Goal: Information Seeking & Learning: Check status

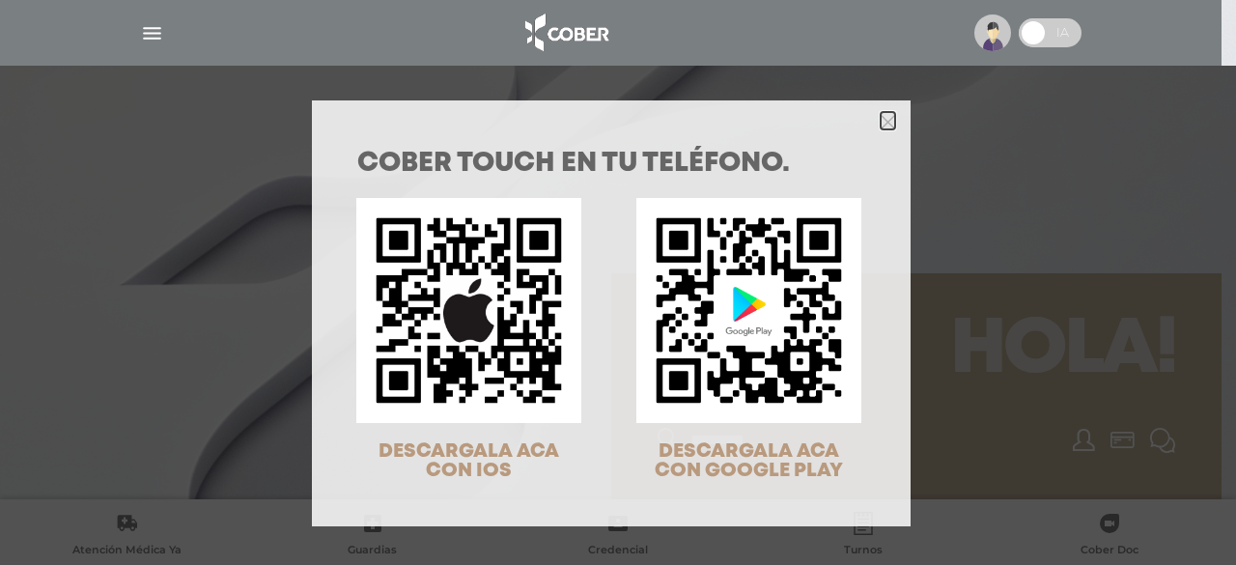
click at [881, 127] on polygon "Close" at bounding box center [888, 122] width 14 height 14
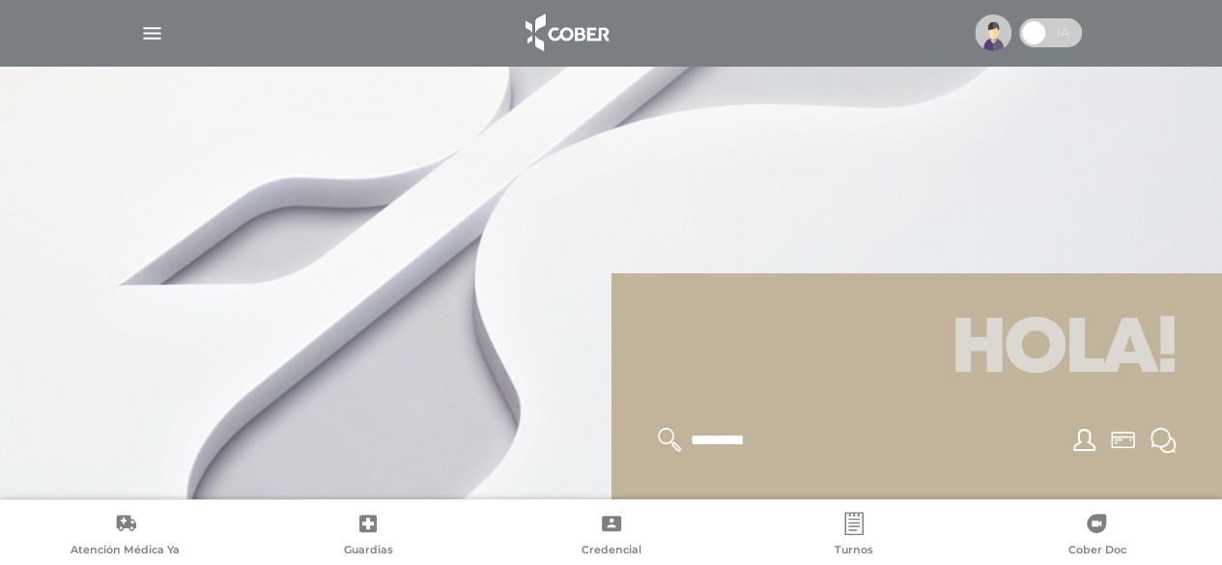
click at [142, 31] on img "button" at bounding box center [152, 33] width 24 height 24
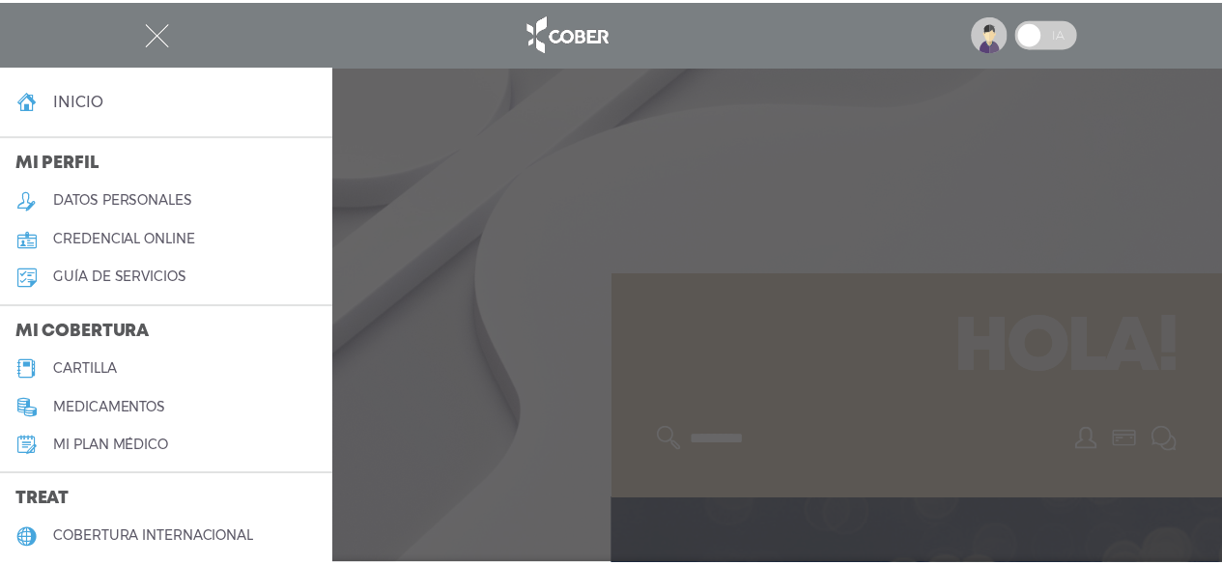
scroll to position [436, 0]
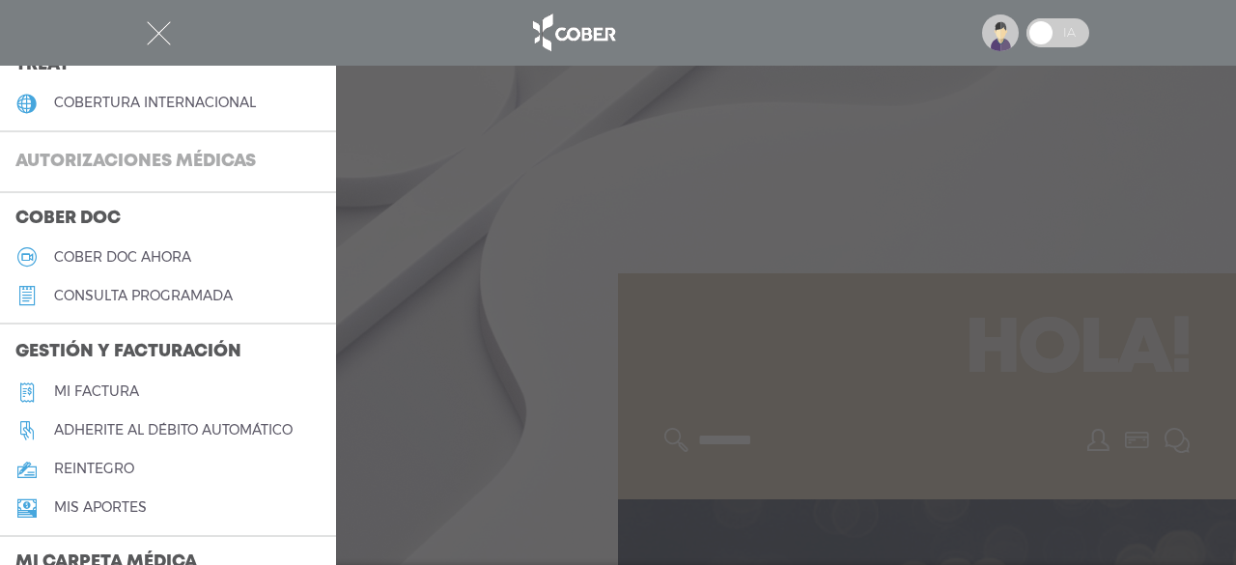
click at [66, 158] on h3 "Autorizaciones médicas" at bounding box center [135, 162] width 271 height 37
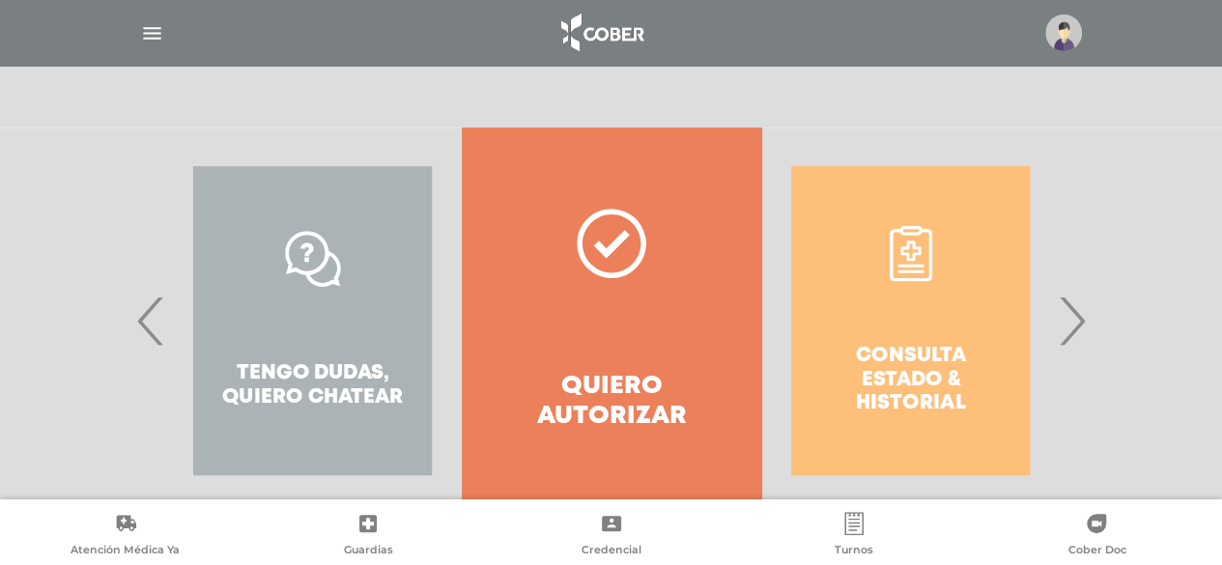
scroll to position [348, 0]
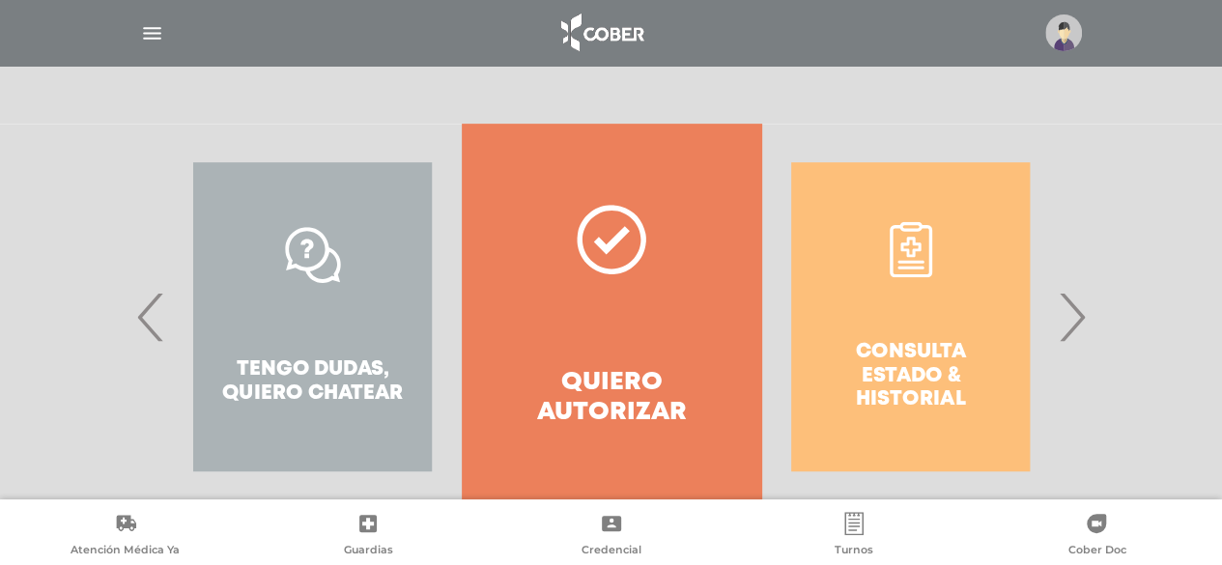
click at [1080, 328] on span "›" at bounding box center [1072, 317] width 38 height 104
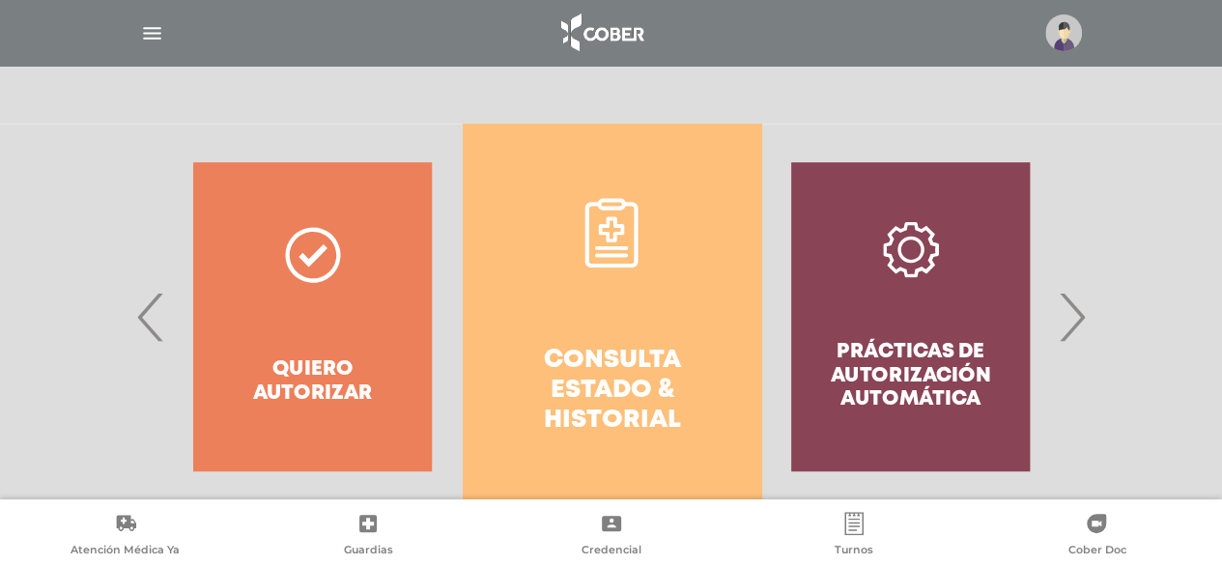
click at [681, 392] on h4 "Consulta estado & historial" at bounding box center [611, 391] width 229 height 91
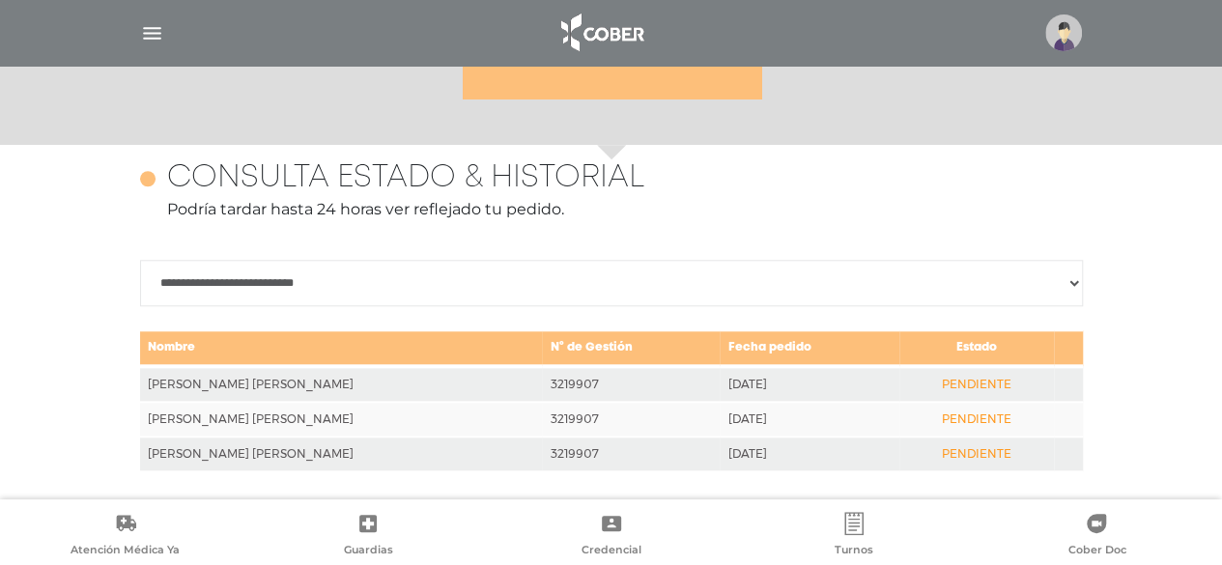
scroll to position [838, 0]
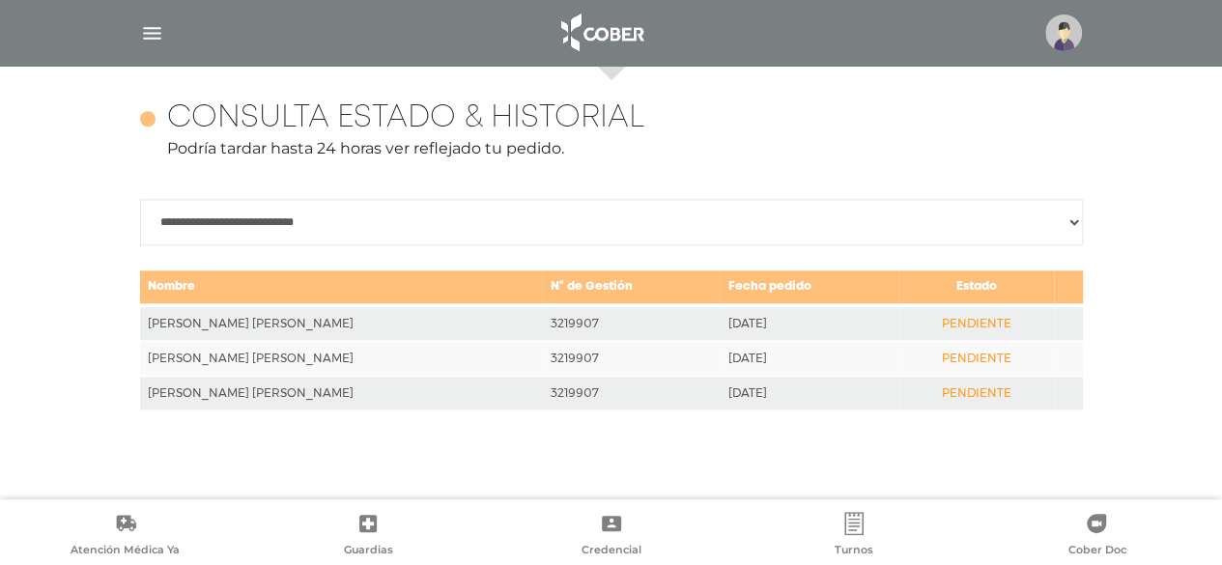
click at [959, 327] on td "PENDIENTE" at bounding box center [976, 323] width 155 height 36
click at [915, 183] on div "**********" at bounding box center [611, 255] width 942 height 311
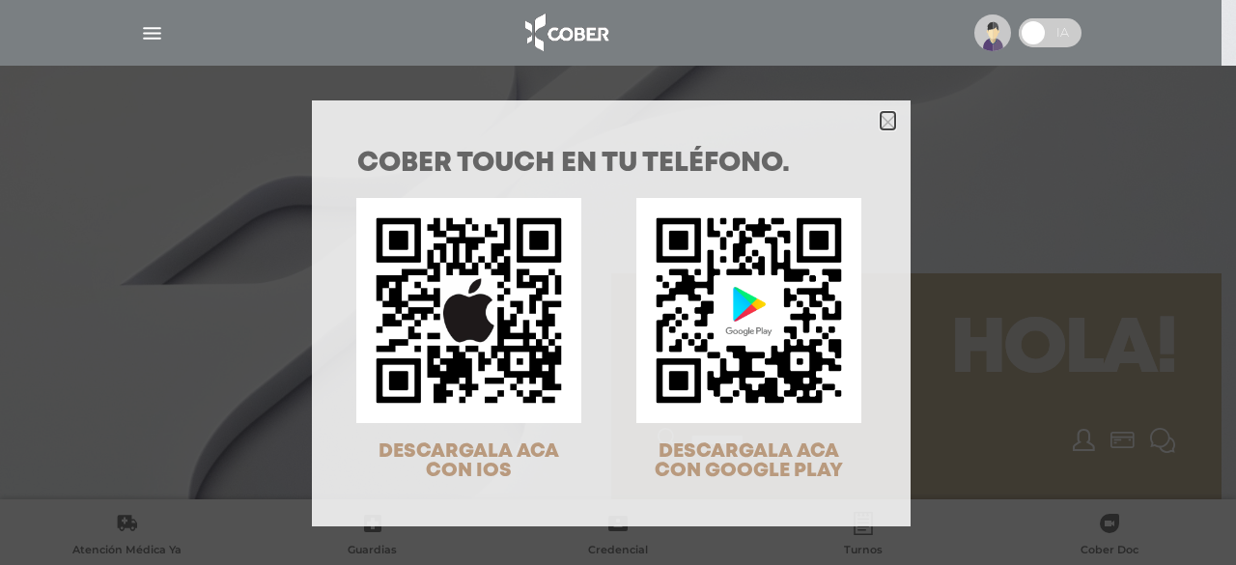
click at [881, 119] on icon "Close" at bounding box center [888, 122] width 14 height 14
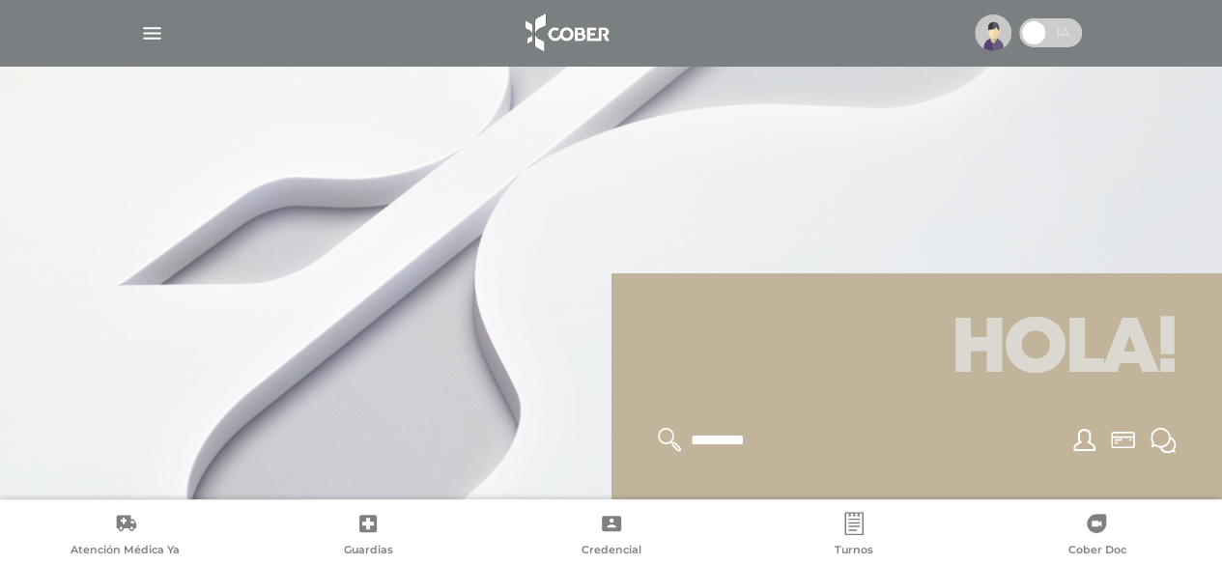
click at [137, 34] on div at bounding box center [611, 33] width 989 height 46
click at [143, 34] on img "button" at bounding box center [152, 33] width 24 height 24
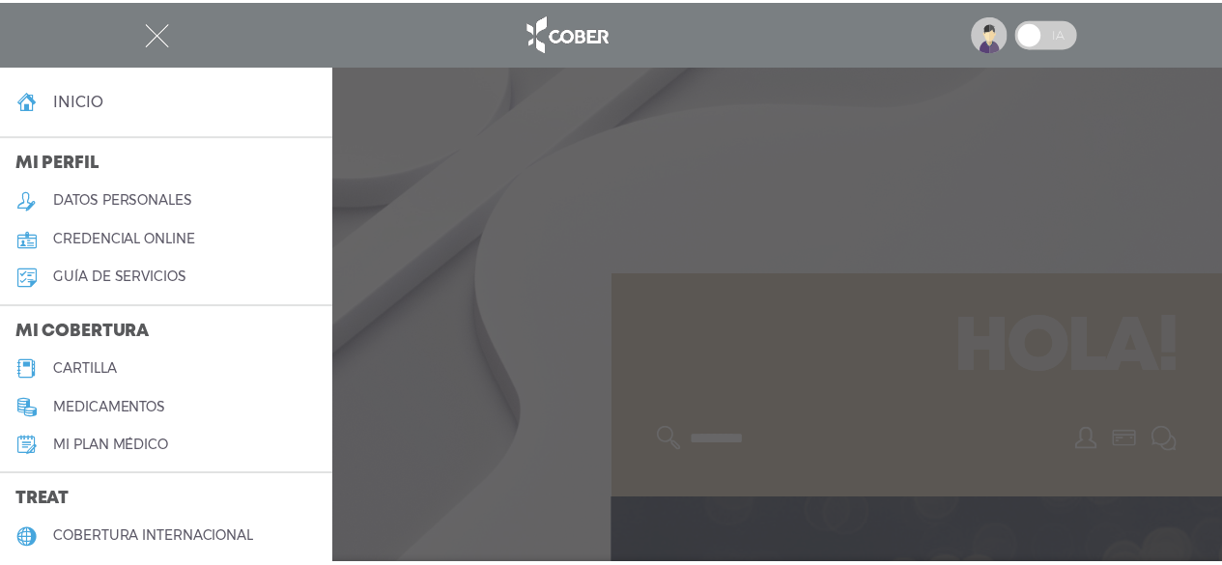
scroll to position [436, 0]
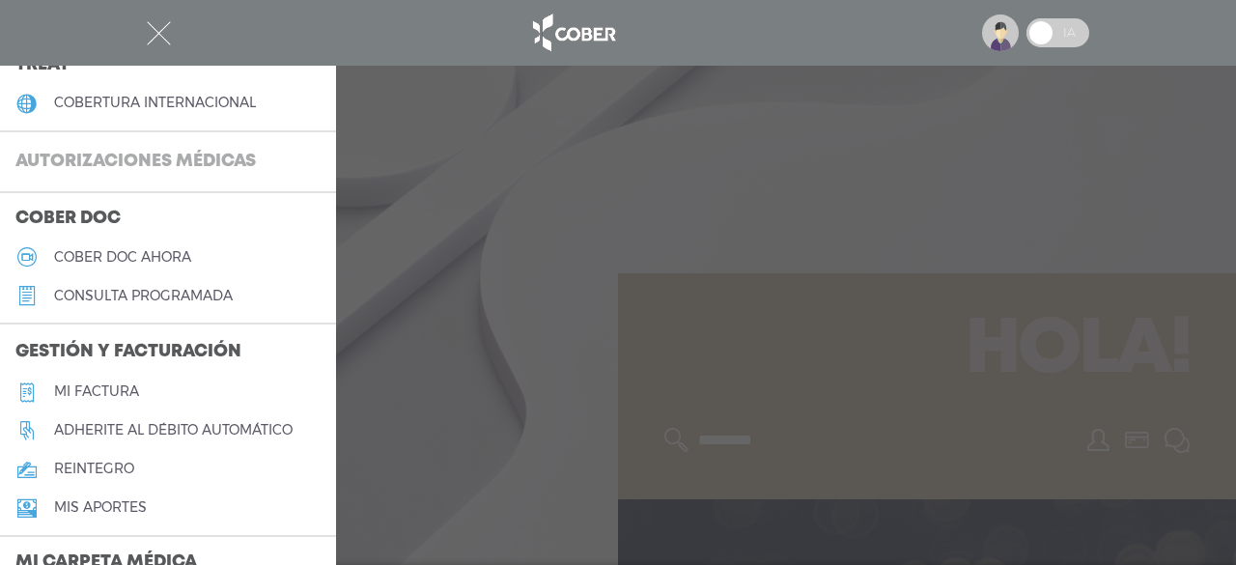
click at [156, 167] on h3 "Autorizaciones médicas" at bounding box center [135, 162] width 271 height 37
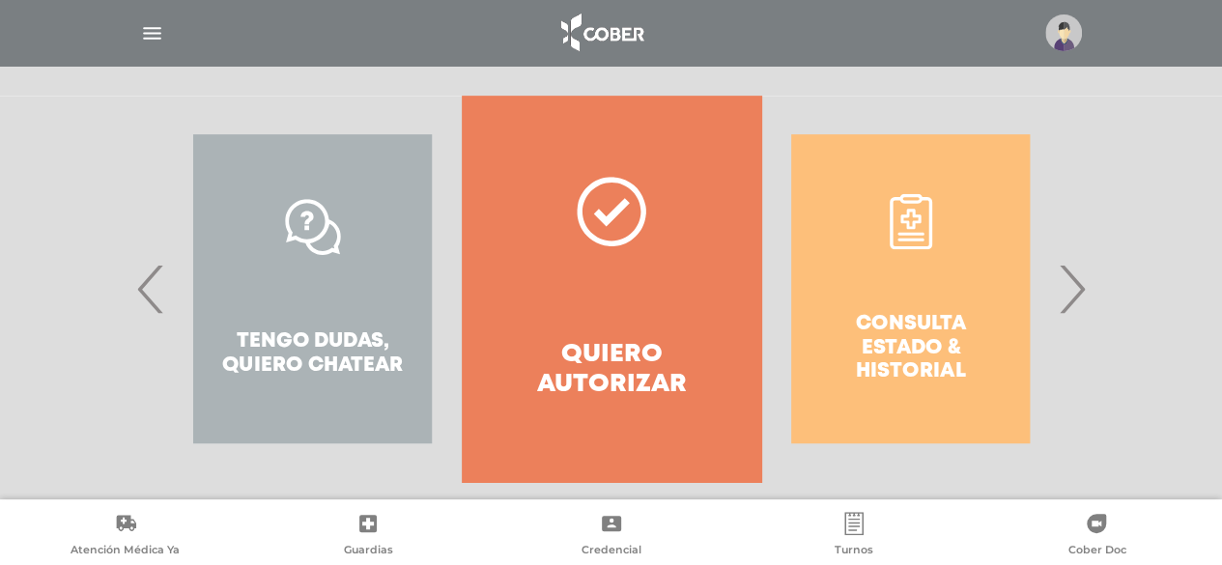
scroll to position [386, 0]
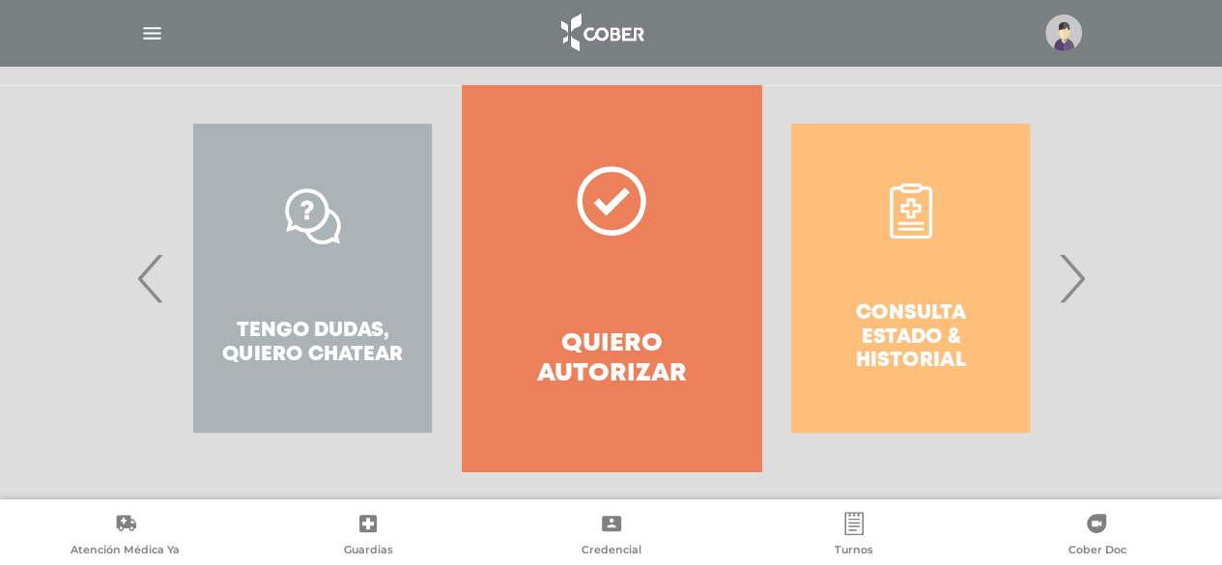
click at [151, 299] on span "‹" at bounding box center [151, 278] width 38 height 104
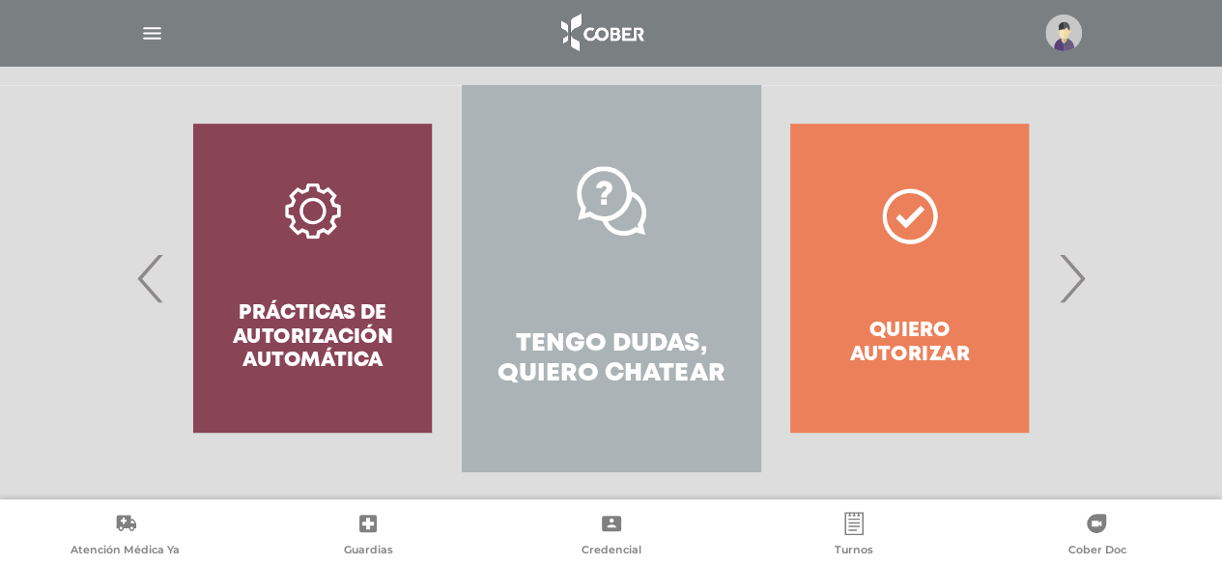
click at [632, 336] on h4 "Tengo dudas, quiero chatear" at bounding box center [610, 359] width 229 height 60
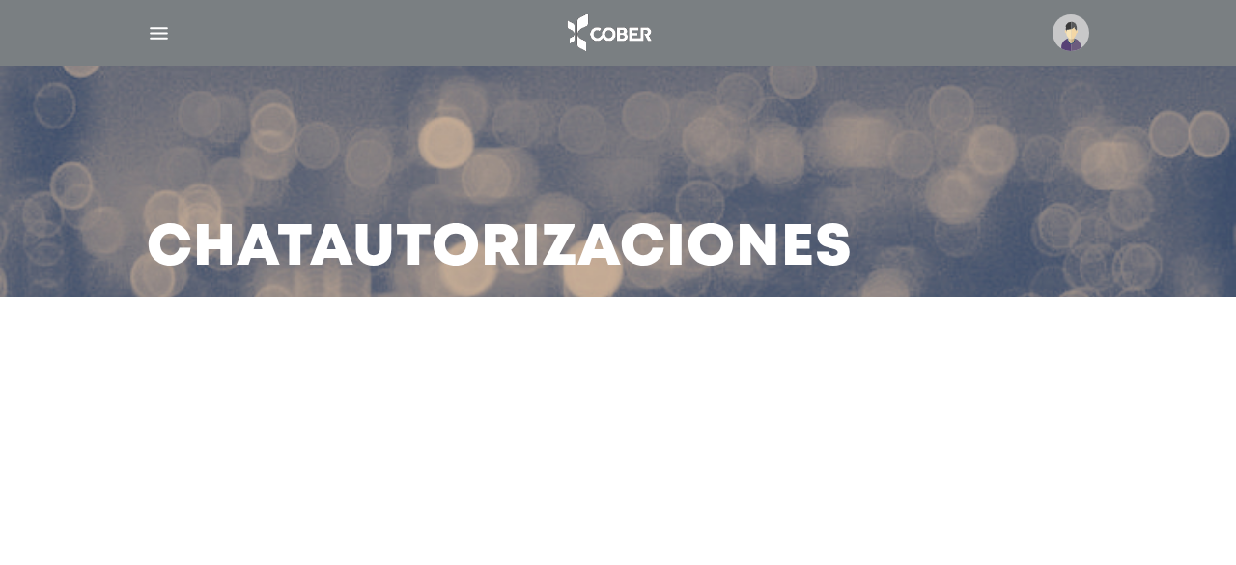
click at [171, 36] on div at bounding box center [618, 33] width 989 height 46
click at [155, 24] on img "button" at bounding box center [159, 33] width 24 height 24
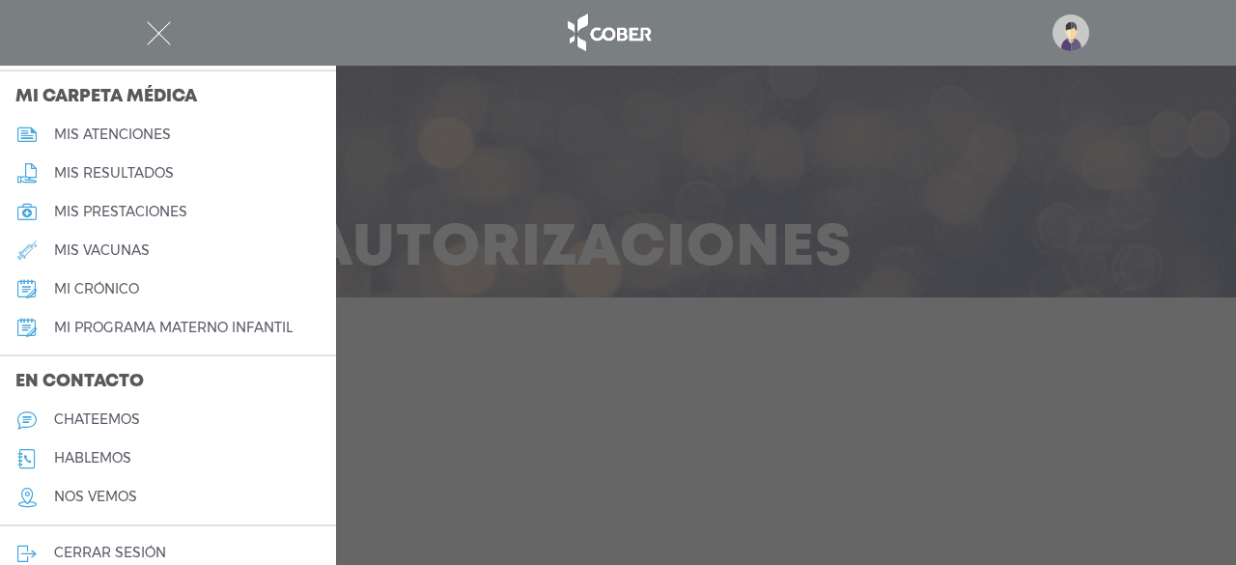
scroll to position [904, 0]
click at [93, 428] on link "chateemos" at bounding box center [168, 418] width 336 height 39
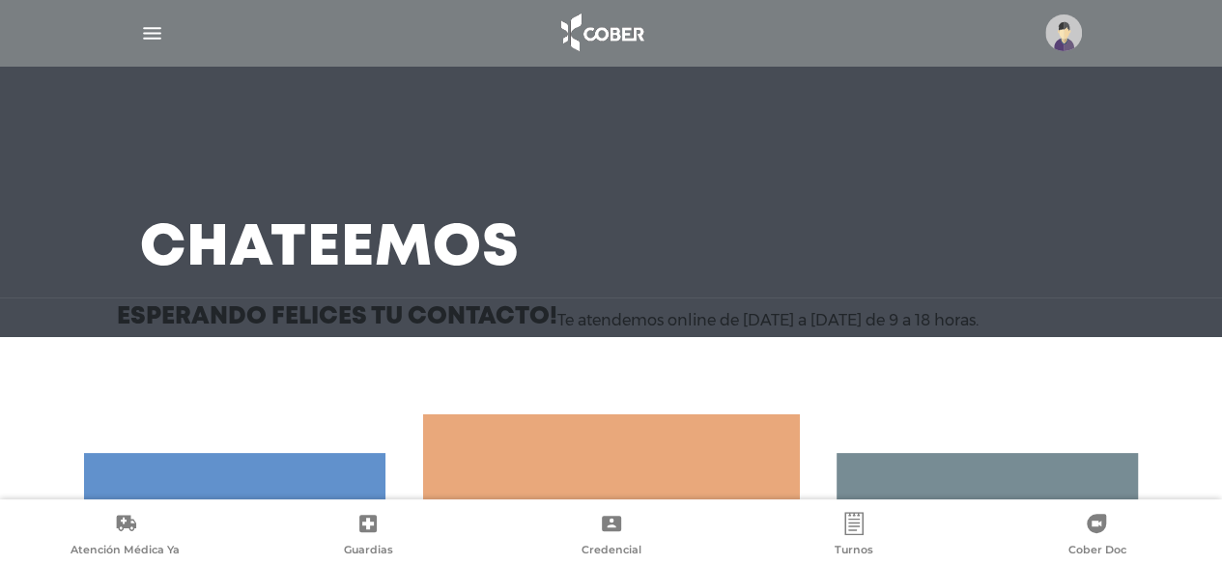
click at [195, 358] on div "Simple ;)" at bounding box center [611, 375] width 1222 height 77
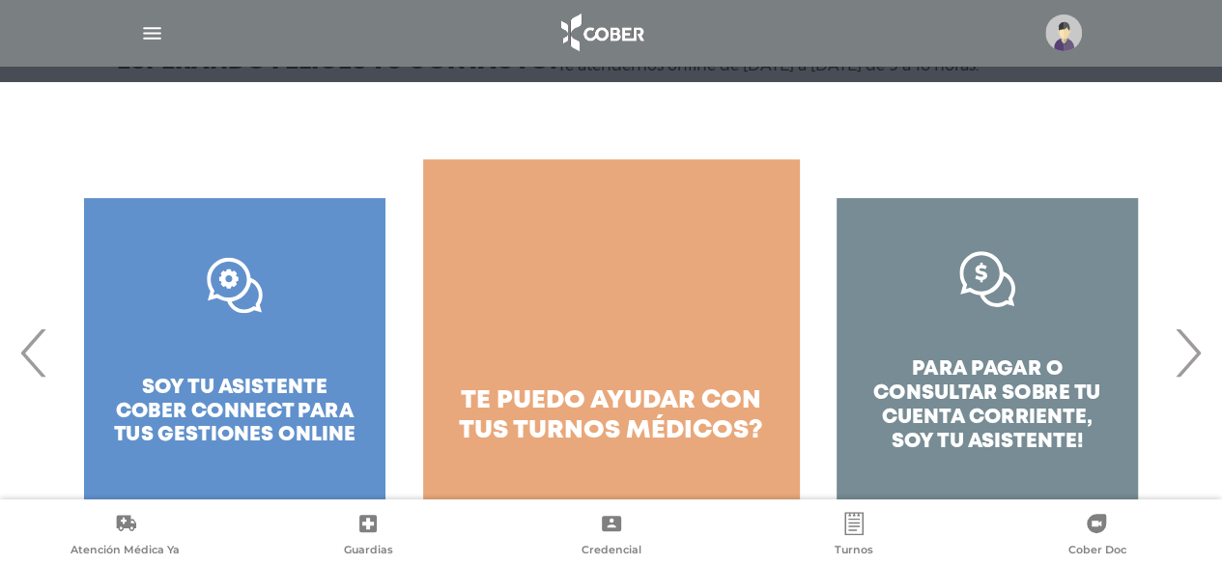
scroll to position [301, 0]
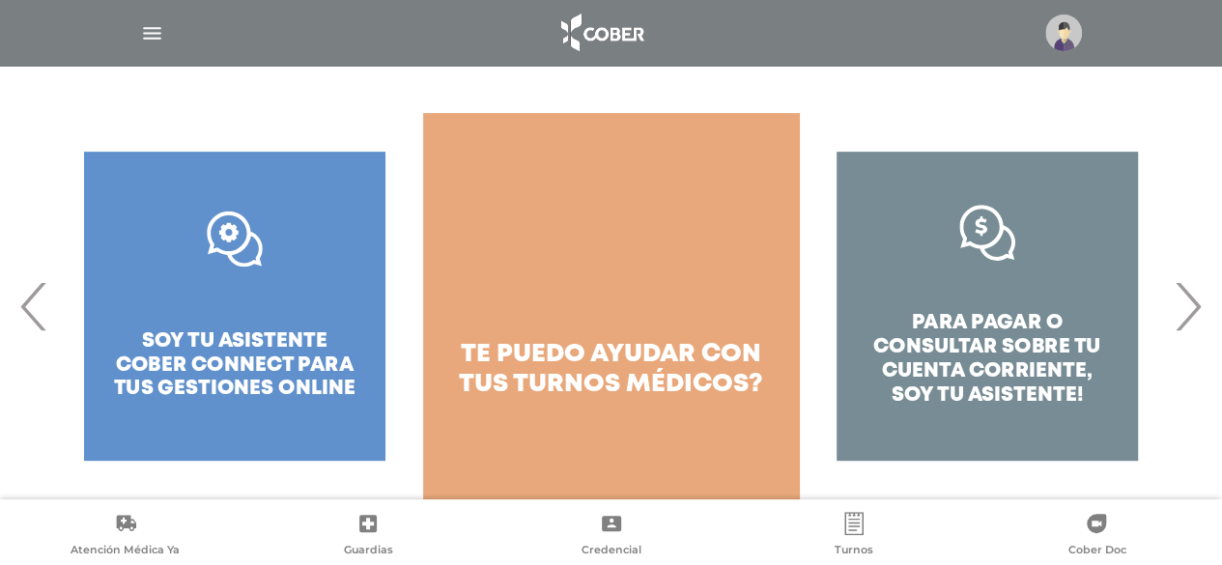
click at [41, 311] on span "‹" at bounding box center [34, 306] width 38 height 104
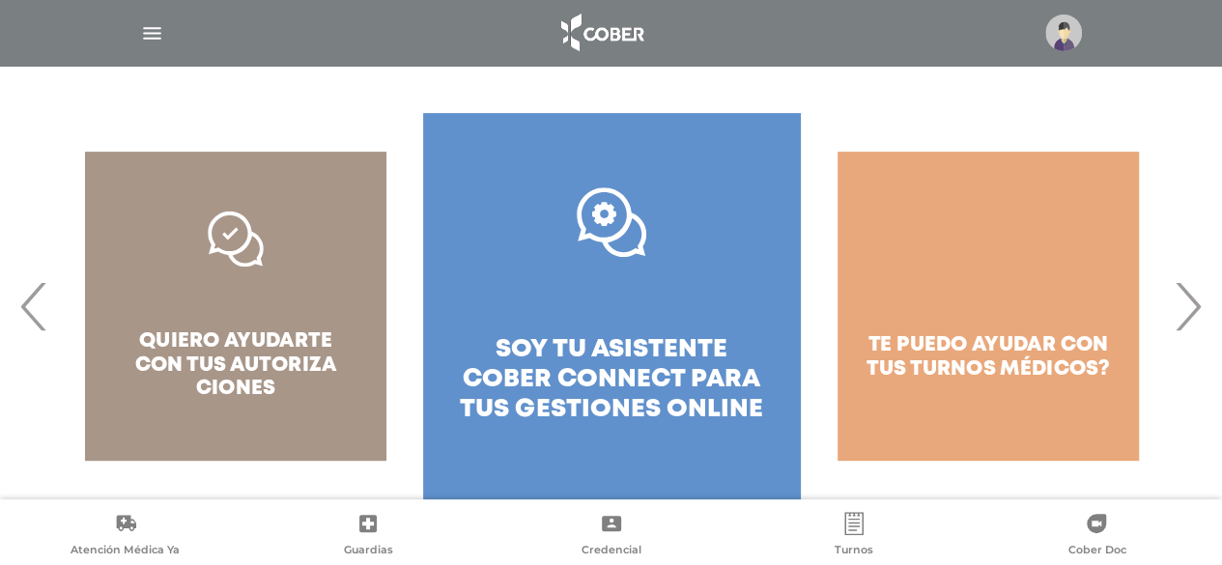
click at [41, 311] on span "‹" at bounding box center [34, 306] width 38 height 104
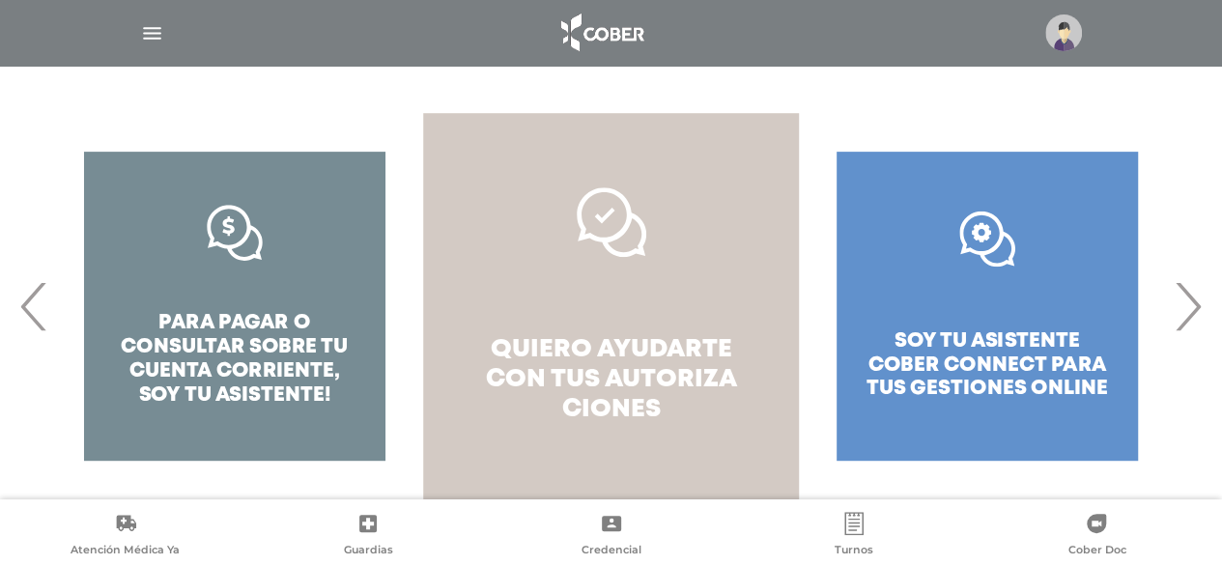
click at [605, 362] on span "quiero ayudarte con tus" at bounding box center [609, 364] width 246 height 53
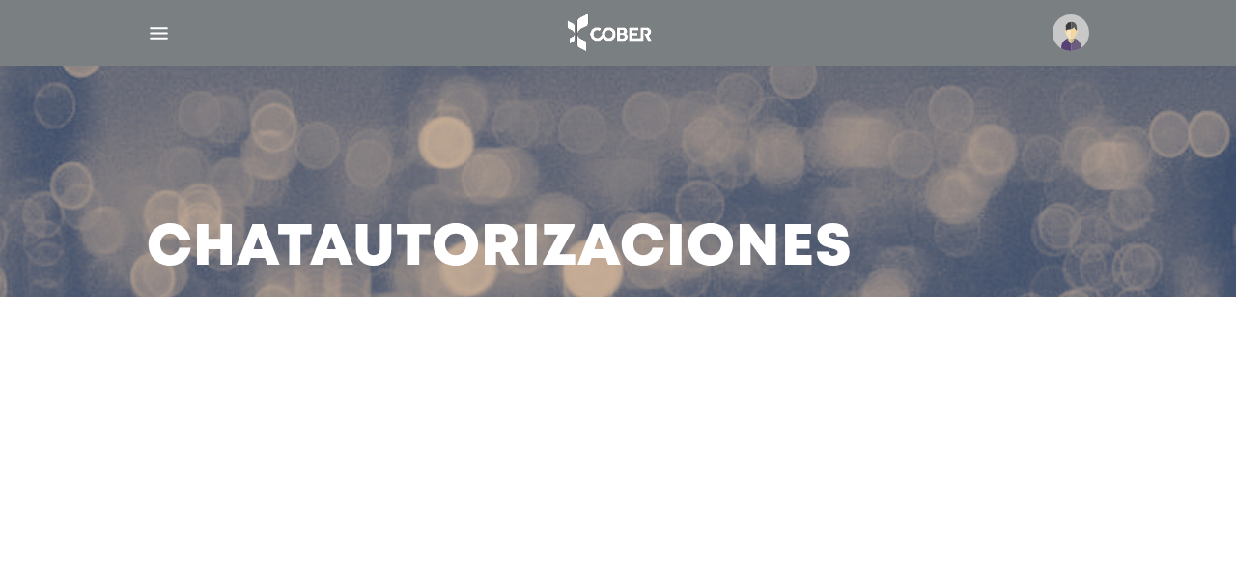
click at [154, 43] on img "button" at bounding box center [159, 33] width 24 height 24
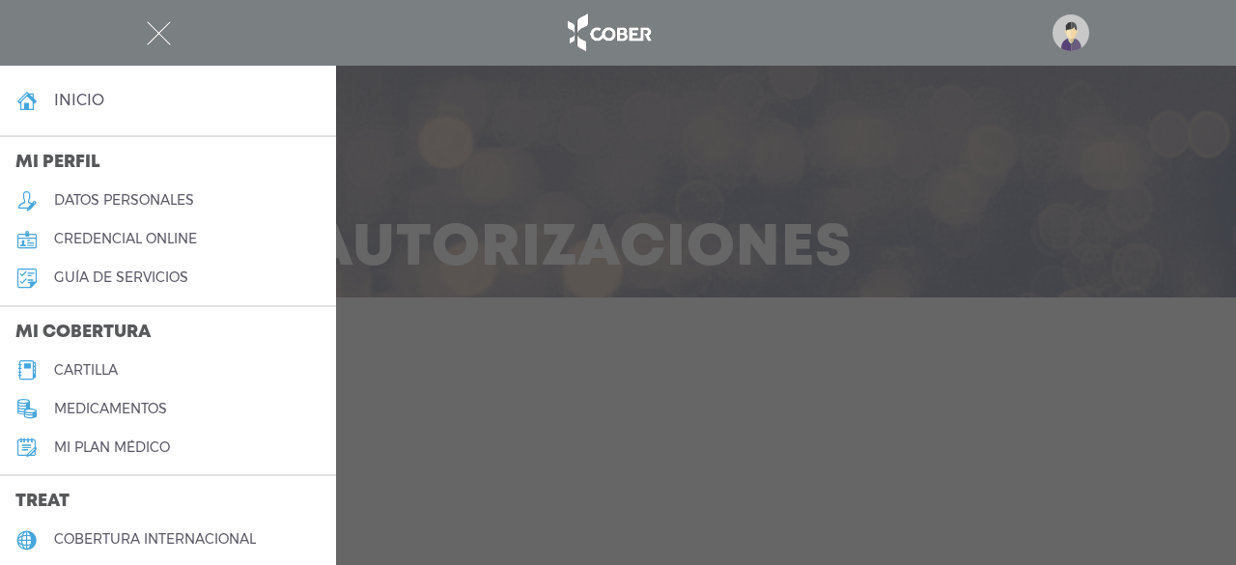
click at [154, 43] on img "button" at bounding box center [159, 33] width 24 height 24
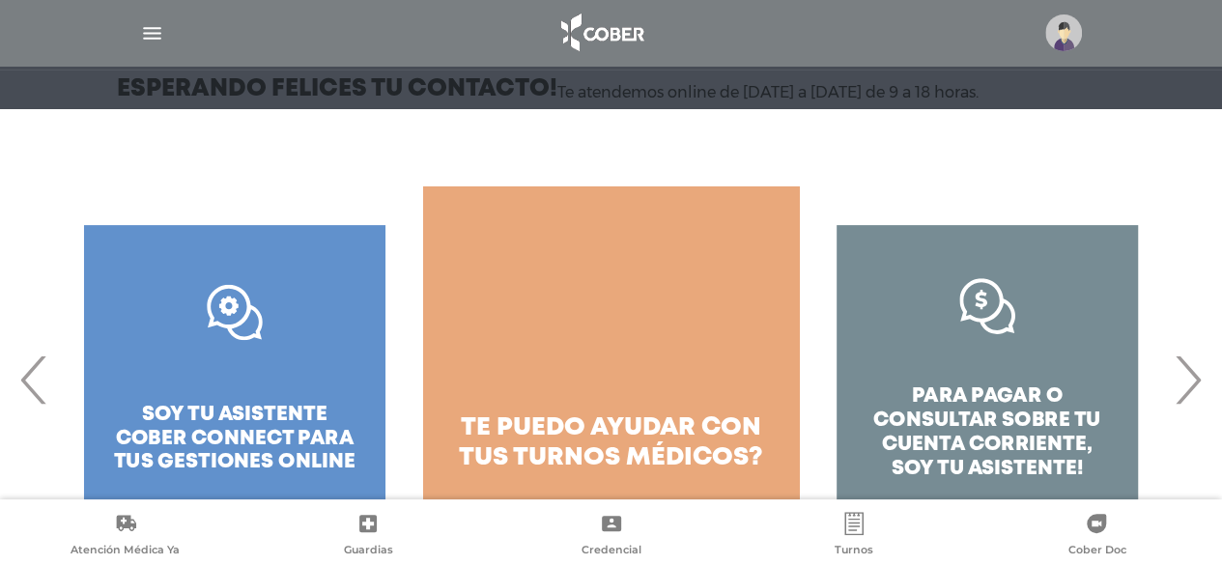
scroll to position [301, 0]
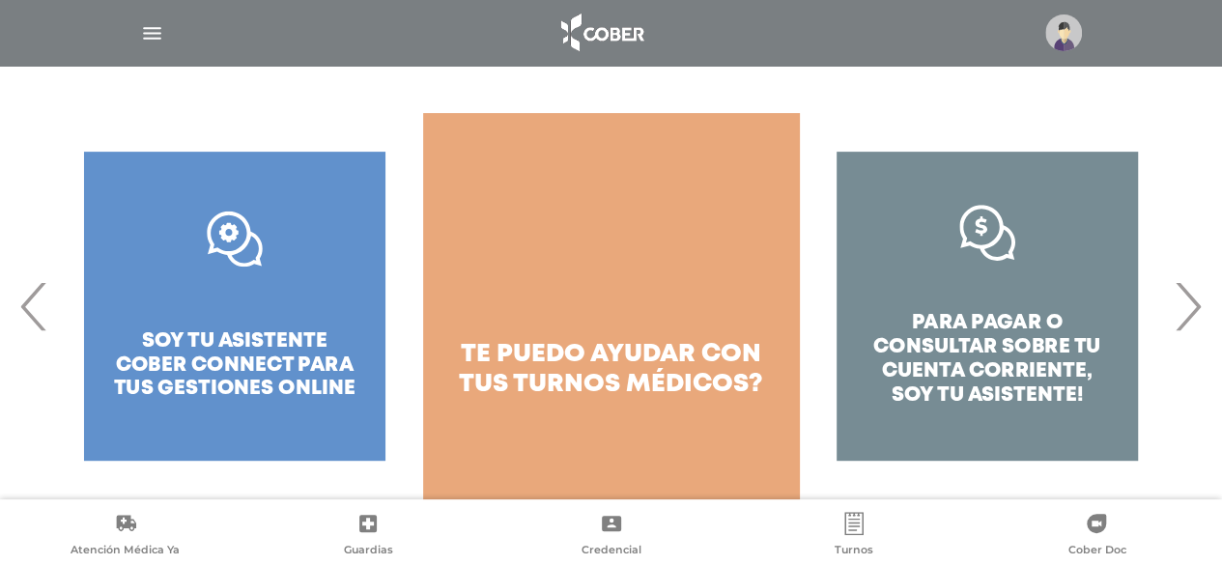
click at [357, 367] on div ".st0{fill:#FFFFFF;} soy tu asistente cober connect para tus gestiones online" at bounding box center [234, 306] width 377 height 386
click at [313, 367] on div ".st0{fill:#FFFFFF;} soy tu asistente cober connect para tus gestiones online" at bounding box center [234, 306] width 377 height 386
click at [29, 312] on span "‹" at bounding box center [34, 306] width 38 height 104
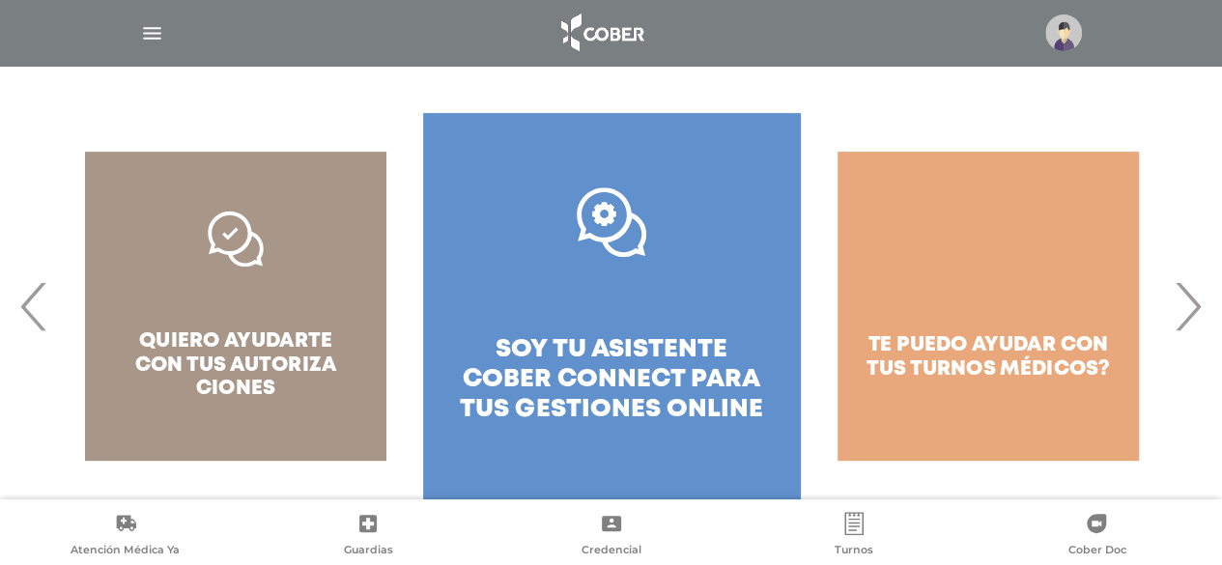
click at [639, 382] on span "soy tu asistente cober connect para tus" at bounding box center [610, 379] width 300 height 83
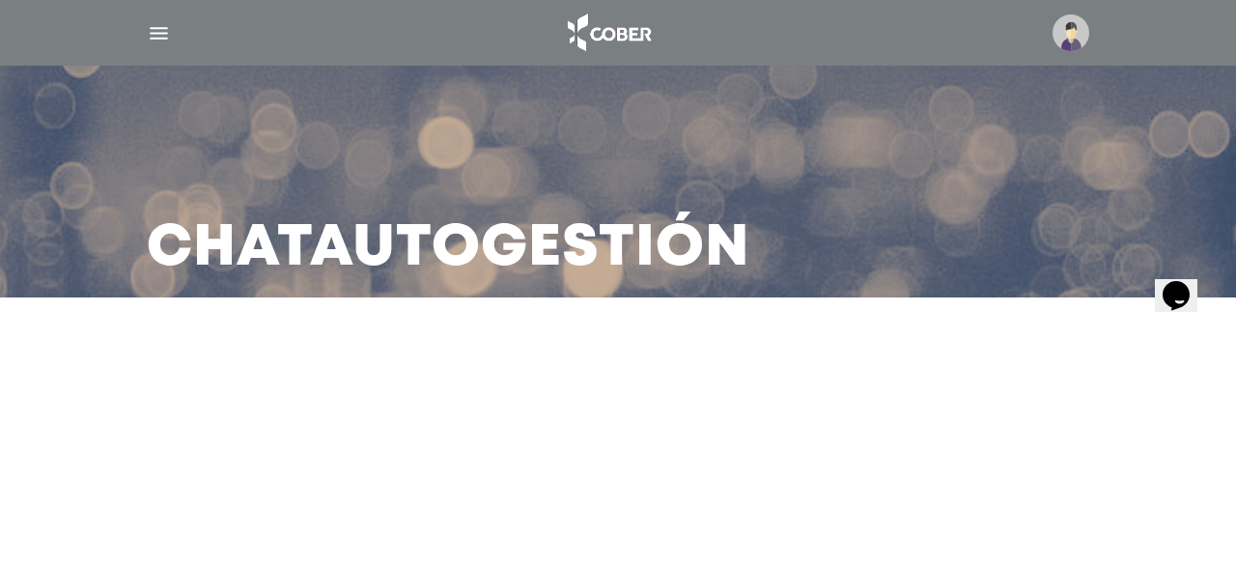
click at [1192, 279] on div "Opens Chat This icon Opens the chat window." at bounding box center [1176, 294] width 31 height 31
click at [160, 38] on img "button" at bounding box center [159, 33] width 24 height 24
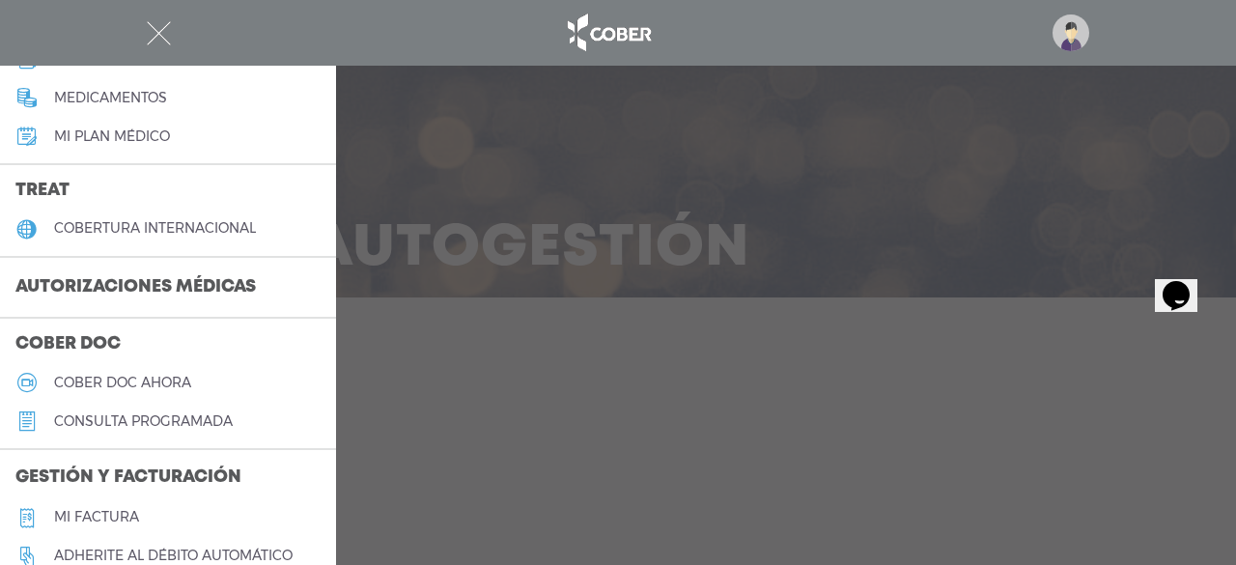
scroll to position [359, 0]
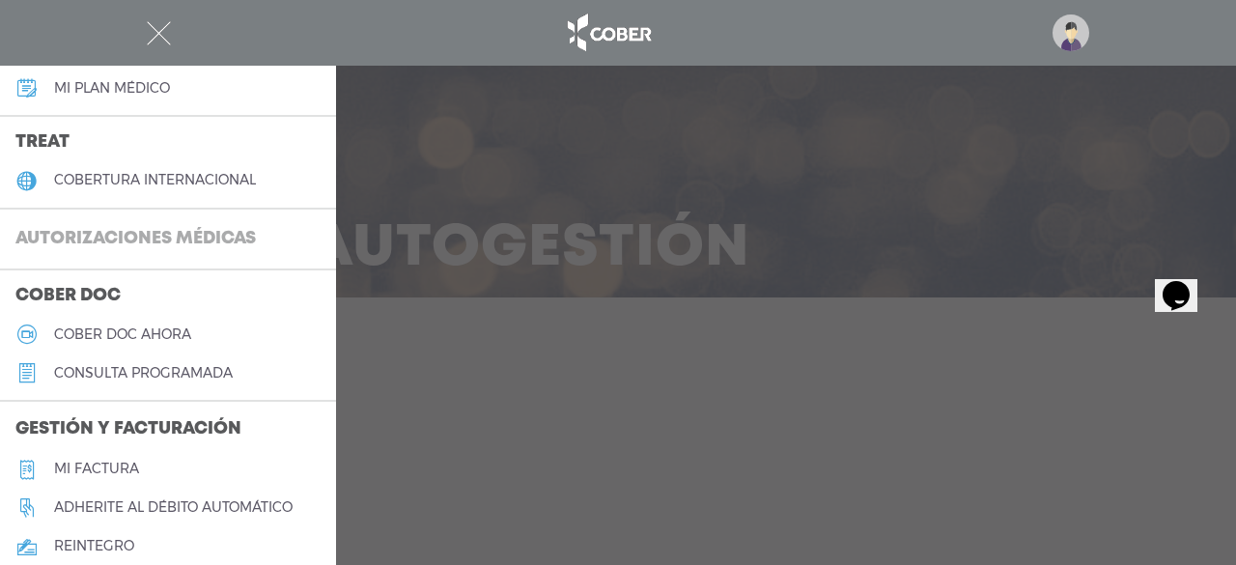
click at [155, 240] on h3 "Autorizaciones médicas" at bounding box center [135, 239] width 271 height 37
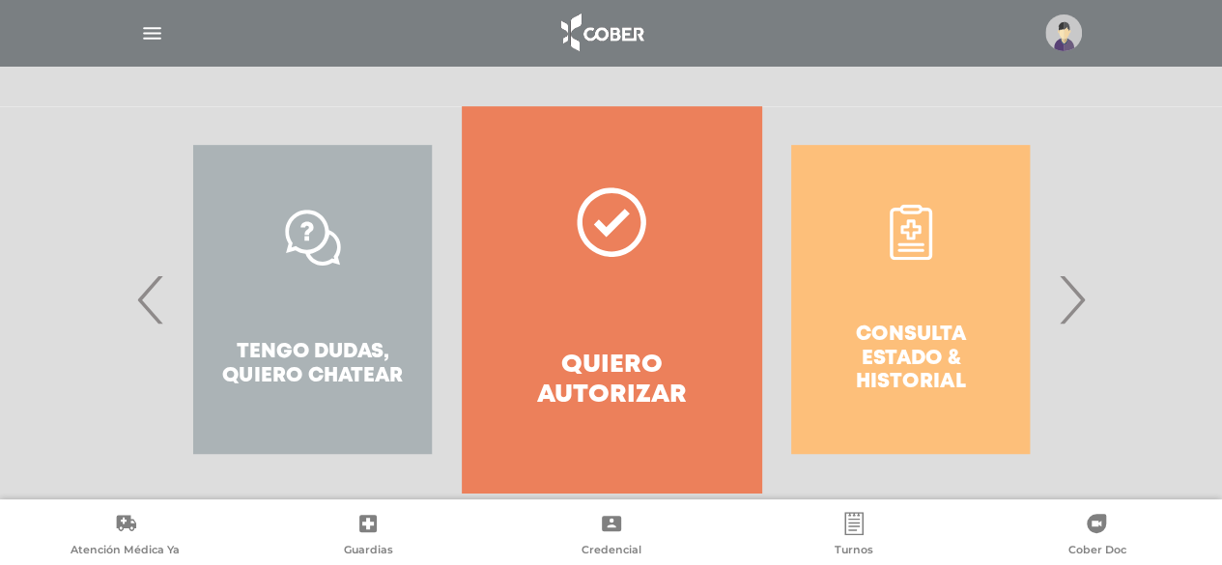
scroll to position [378, 0]
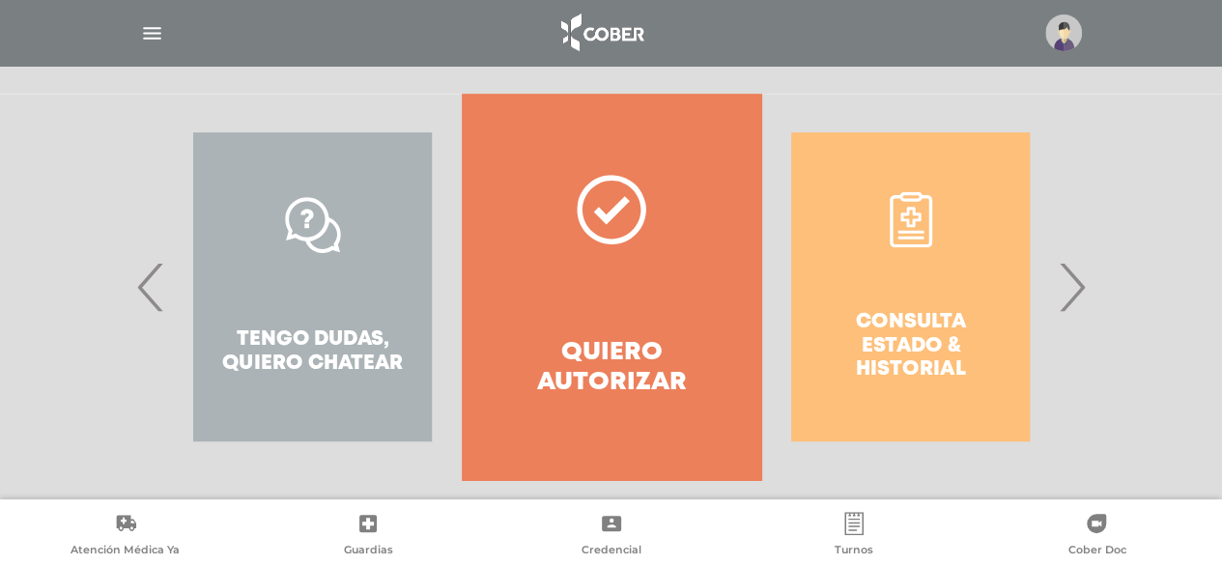
click at [145, 280] on span "‹" at bounding box center [151, 287] width 38 height 104
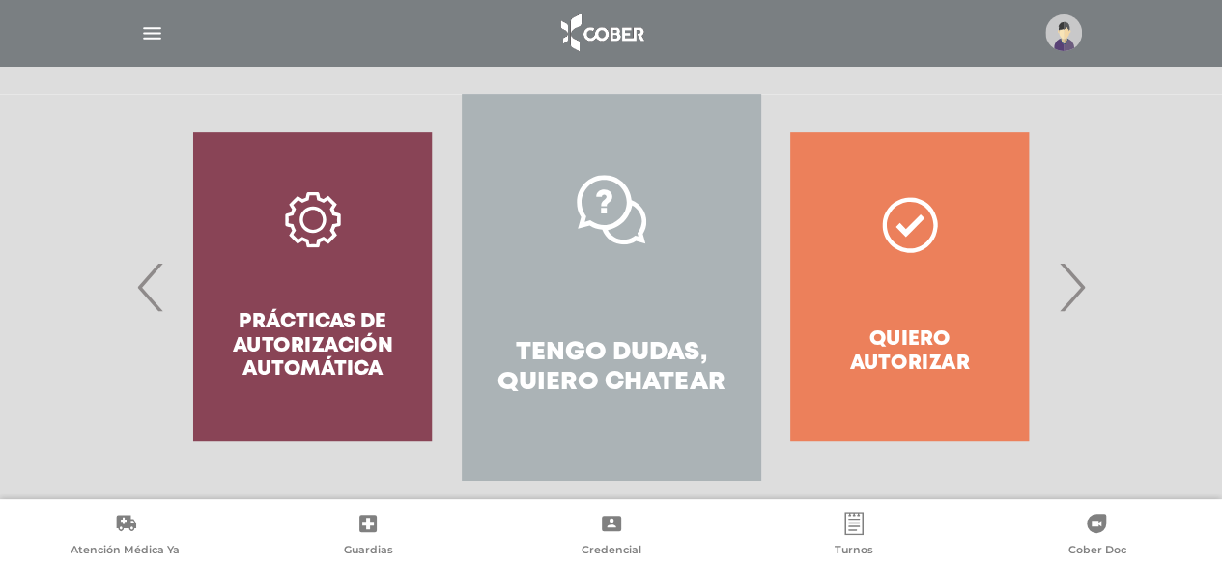
click at [341, 271] on div "Prácticas de autorización automática" at bounding box center [312, 287] width 298 height 386
click at [635, 289] on link "Tengo dudas, quiero chatear" at bounding box center [611, 287] width 298 height 386
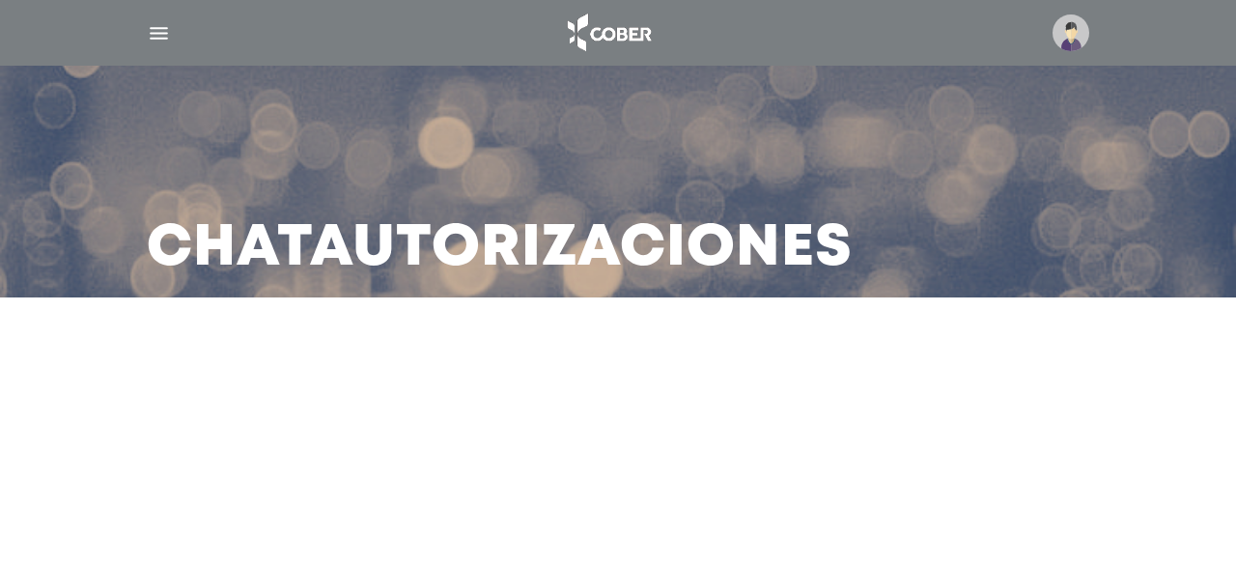
click at [1122, 385] on div at bounding box center [618, 367] width 1236 height 46
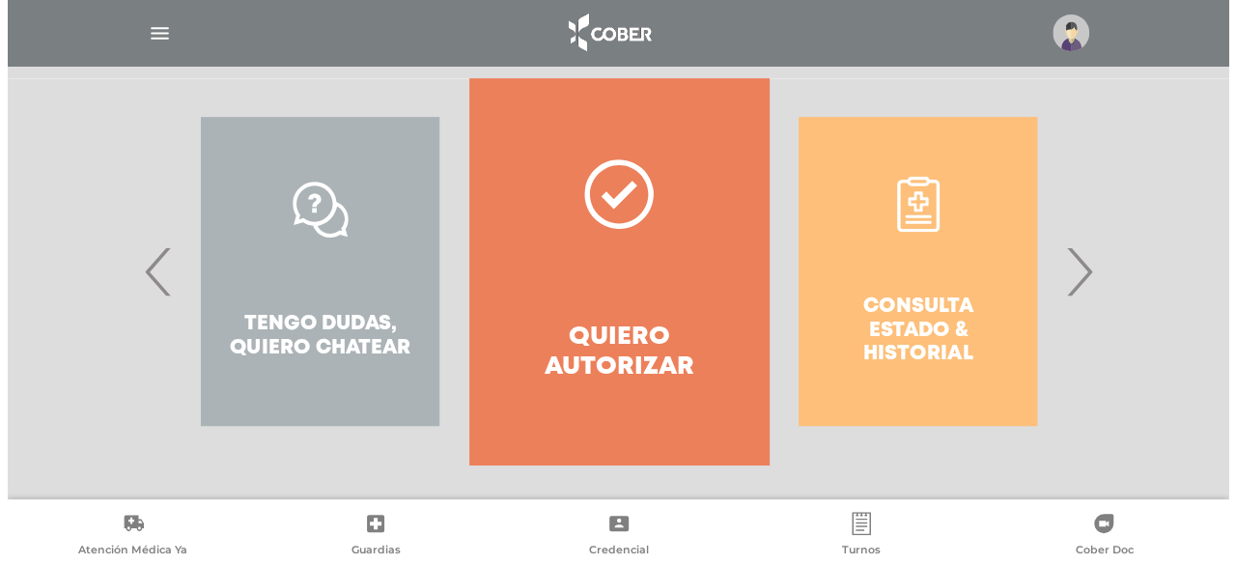
scroll to position [404, 0]
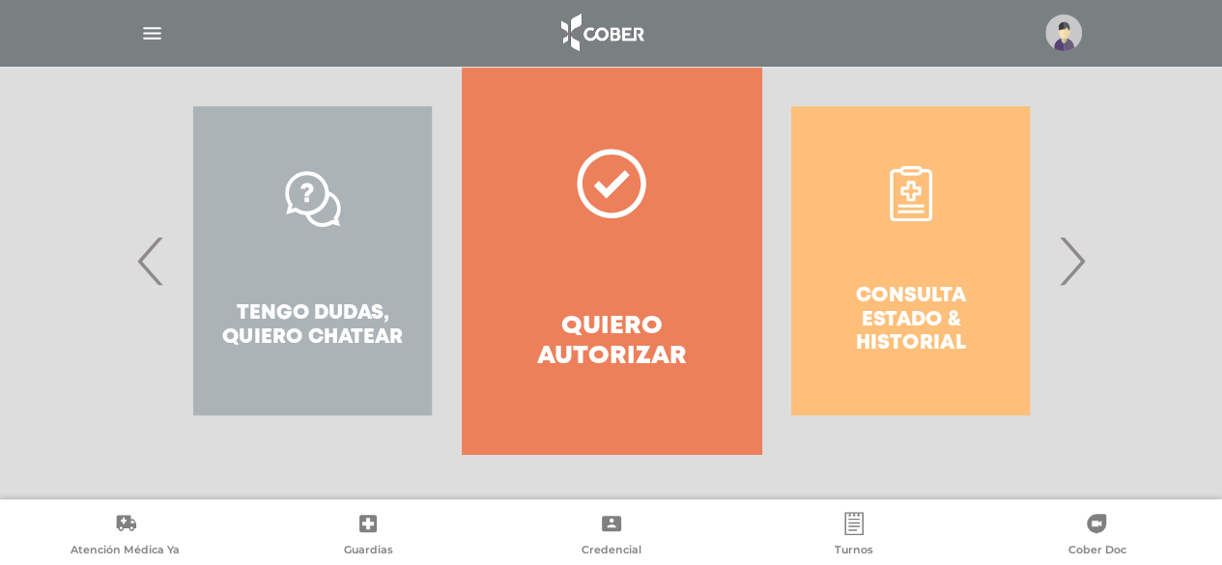
click at [1083, 255] on span "›" at bounding box center [1072, 261] width 38 height 104
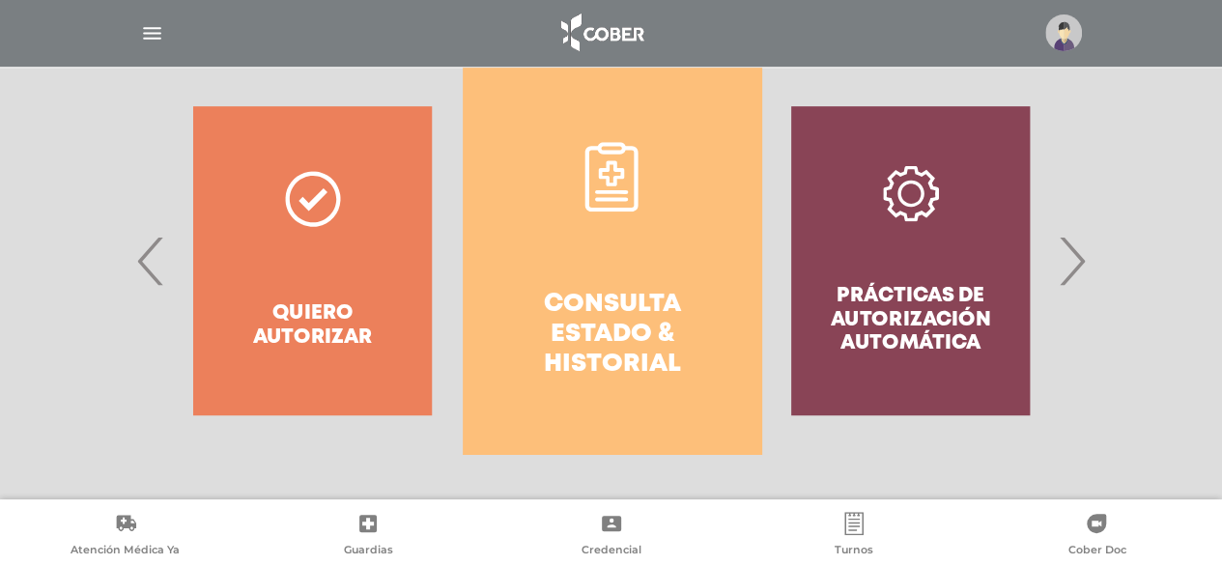
click at [1083, 255] on span "›" at bounding box center [1072, 261] width 38 height 104
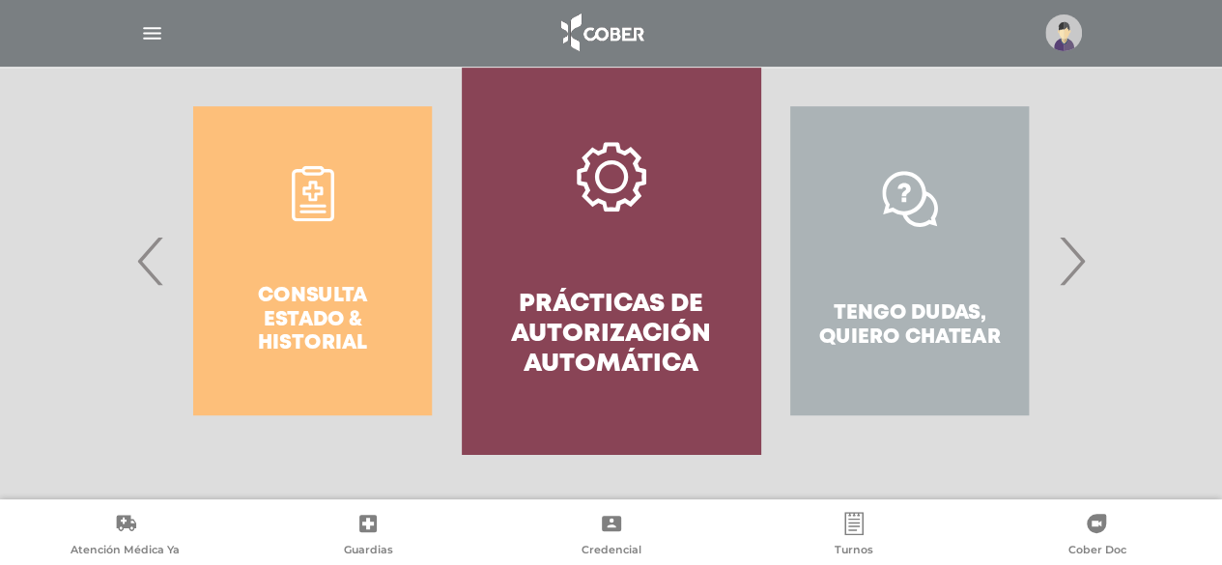
click at [1083, 255] on span "›" at bounding box center [1072, 261] width 38 height 104
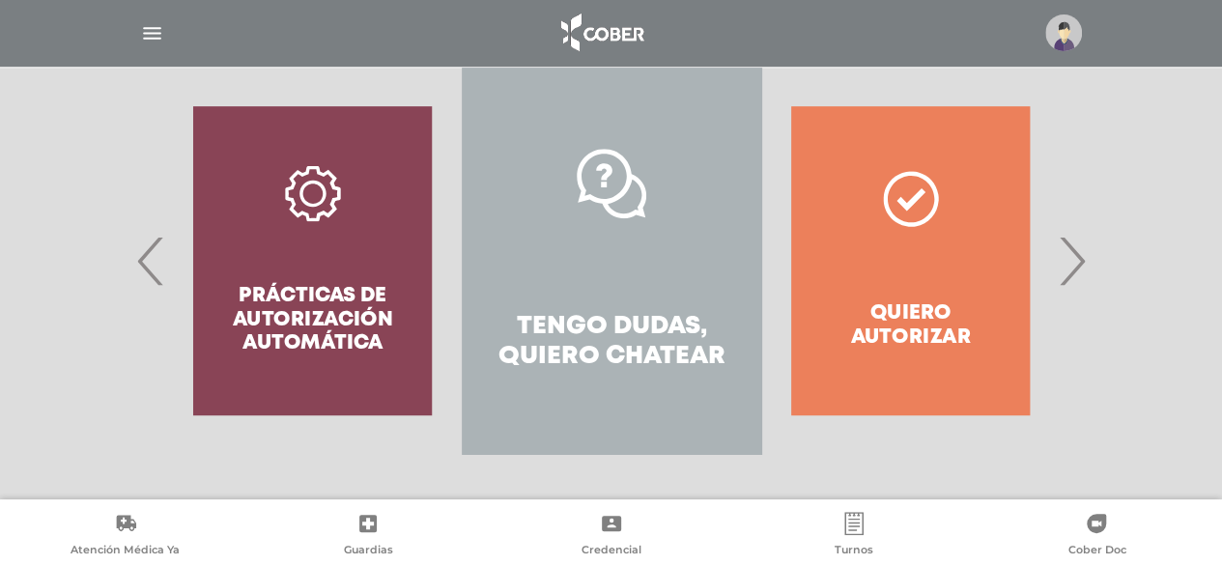
click at [1083, 255] on span "›" at bounding box center [1072, 261] width 38 height 104
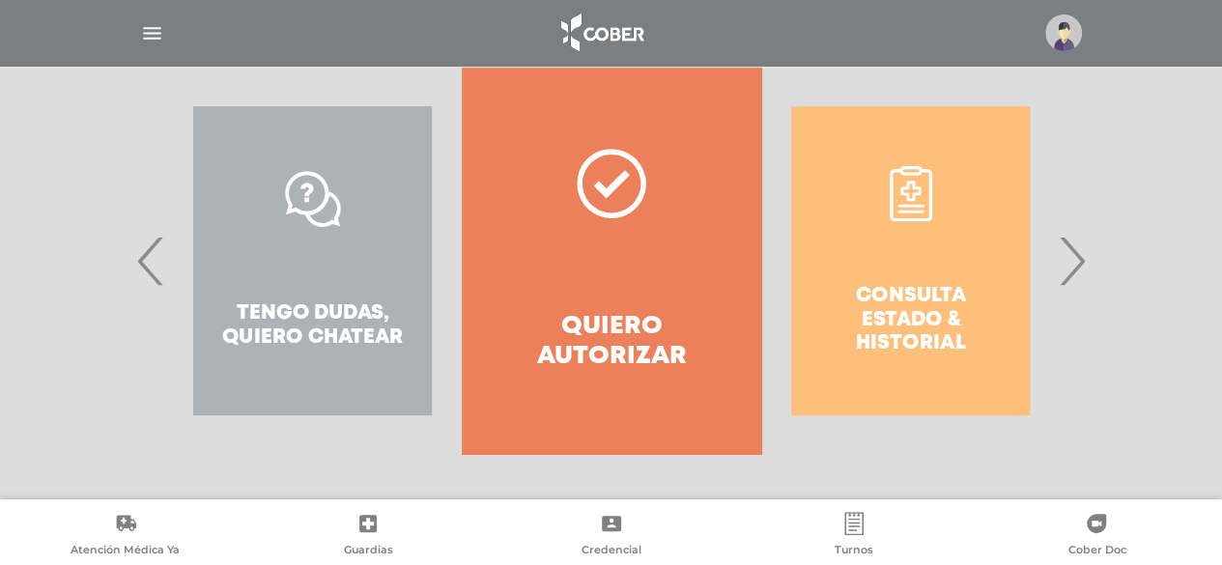
click at [158, 51] on div at bounding box center [611, 33] width 989 height 46
click at [150, 28] on img "button" at bounding box center [152, 33] width 24 height 24
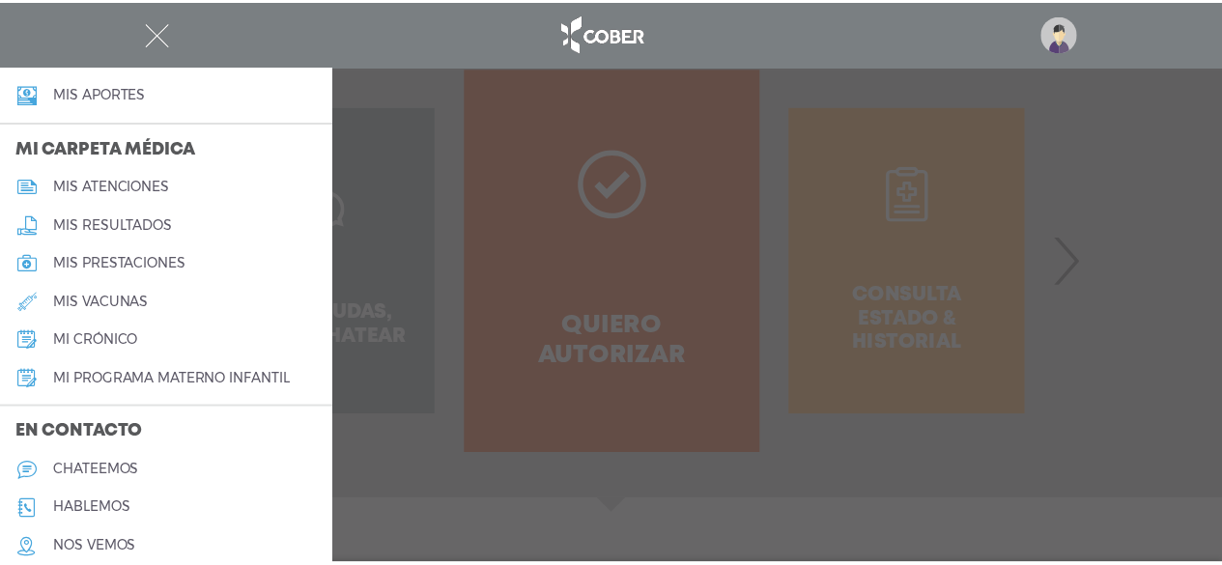
scroll to position [924, 0]
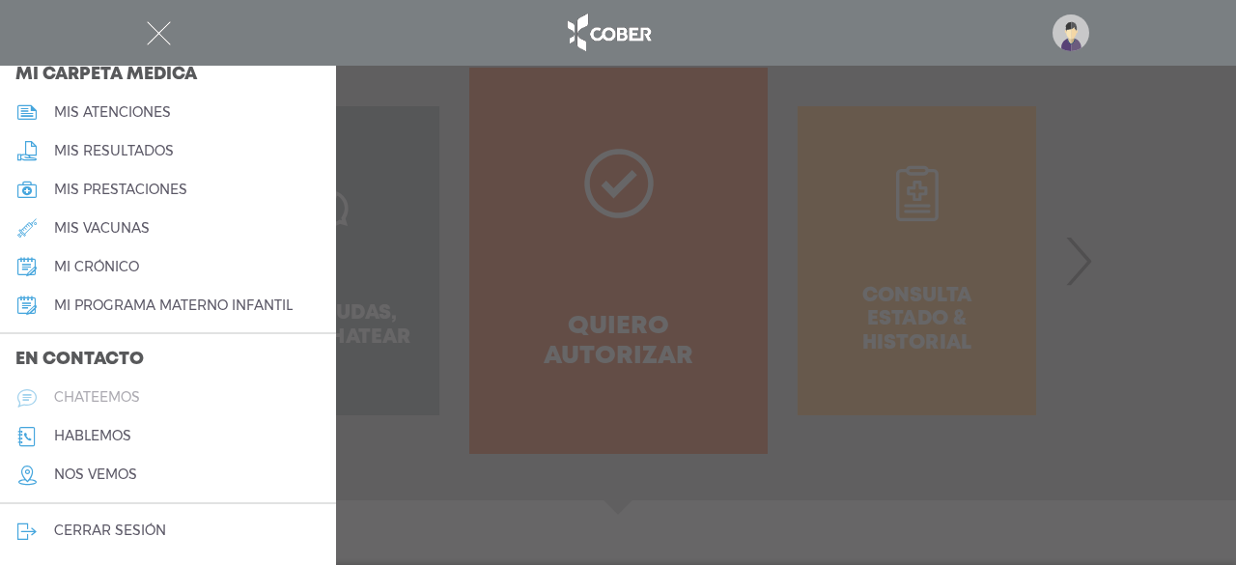
click at [81, 403] on h5 "chateemos" at bounding box center [97, 397] width 86 height 16
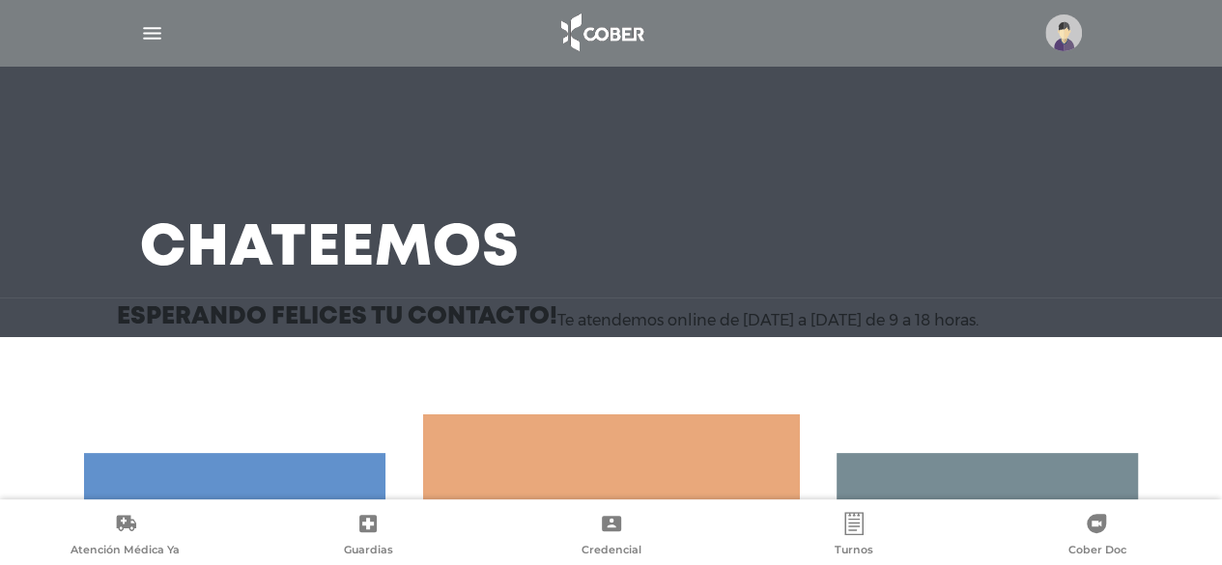
click at [887, 368] on div "Simple ;)" at bounding box center [611, 375] width 1222 height 77
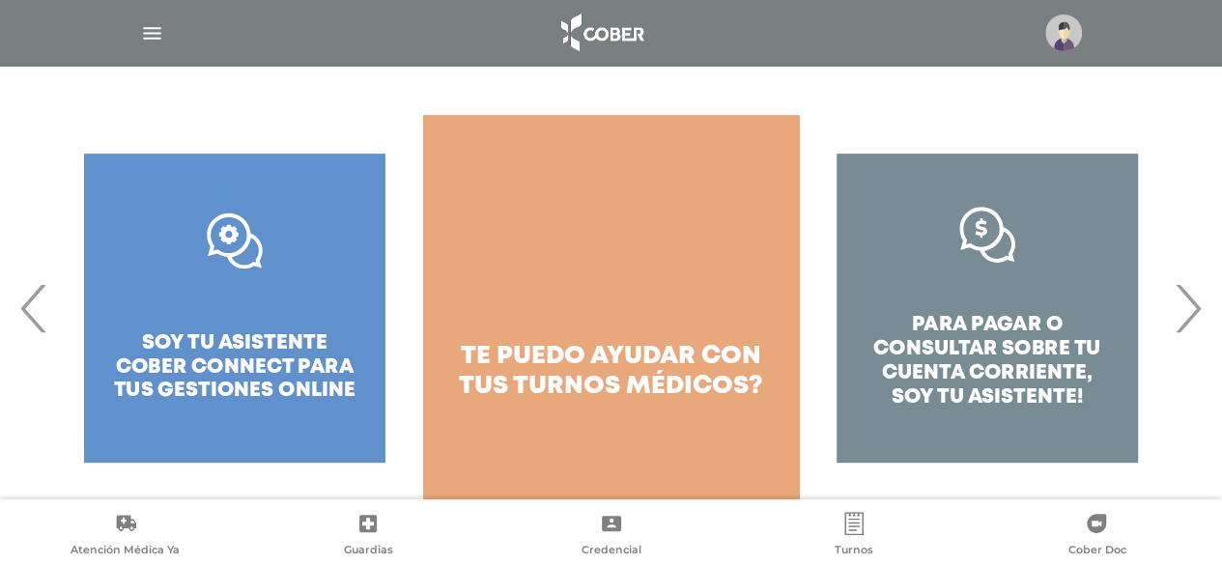
scroll to position [301, 0]
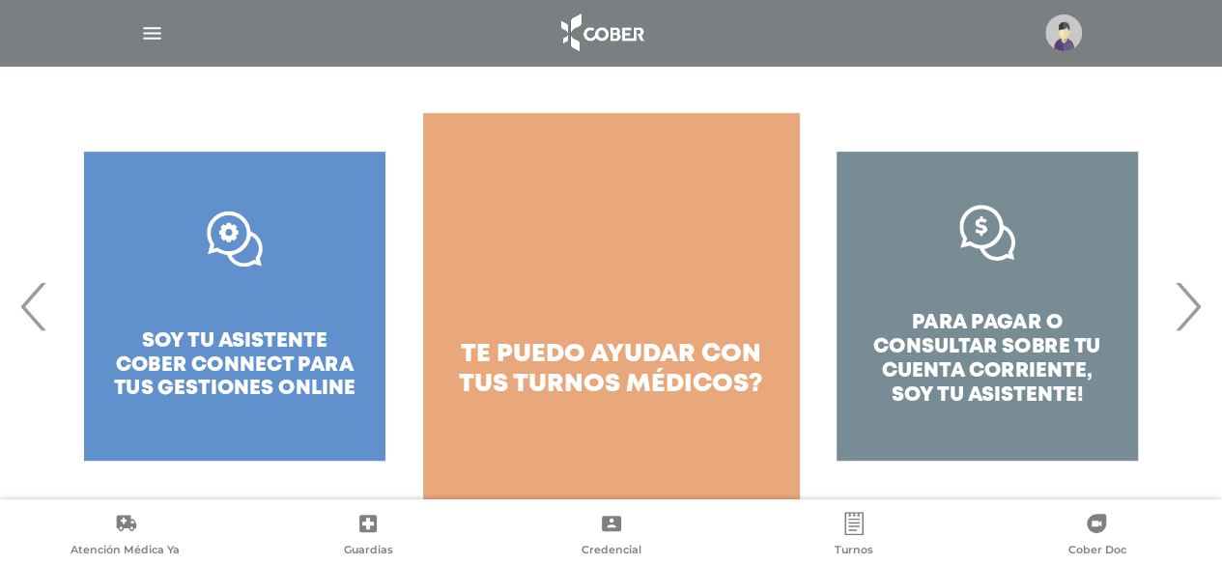
click at [311, 358] on div ".st0{fill:#FFFFFF;} soy tu asistente cober connect para tus gestiones online" at bounding box center [234, 306] width 377 height 386
click at [38, 310] on span "‹" at bounding box center [34, 306] width 38 height 104
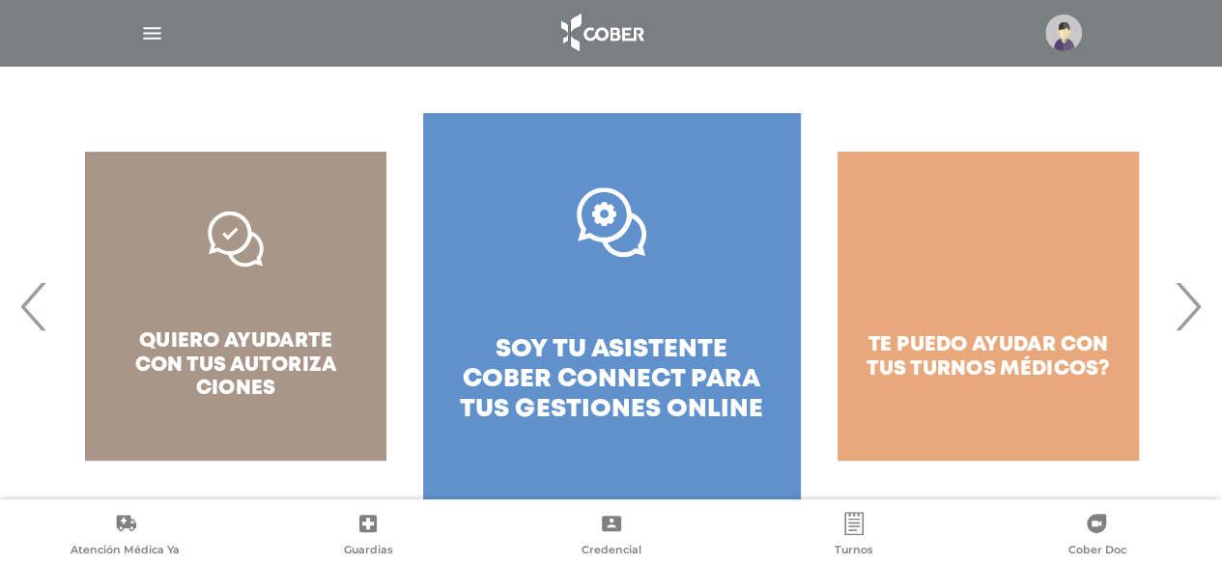
click at [604, 386] on span "soy tu asistente cober connect para tus" at bounding box center [610, 379] width 300 height 83
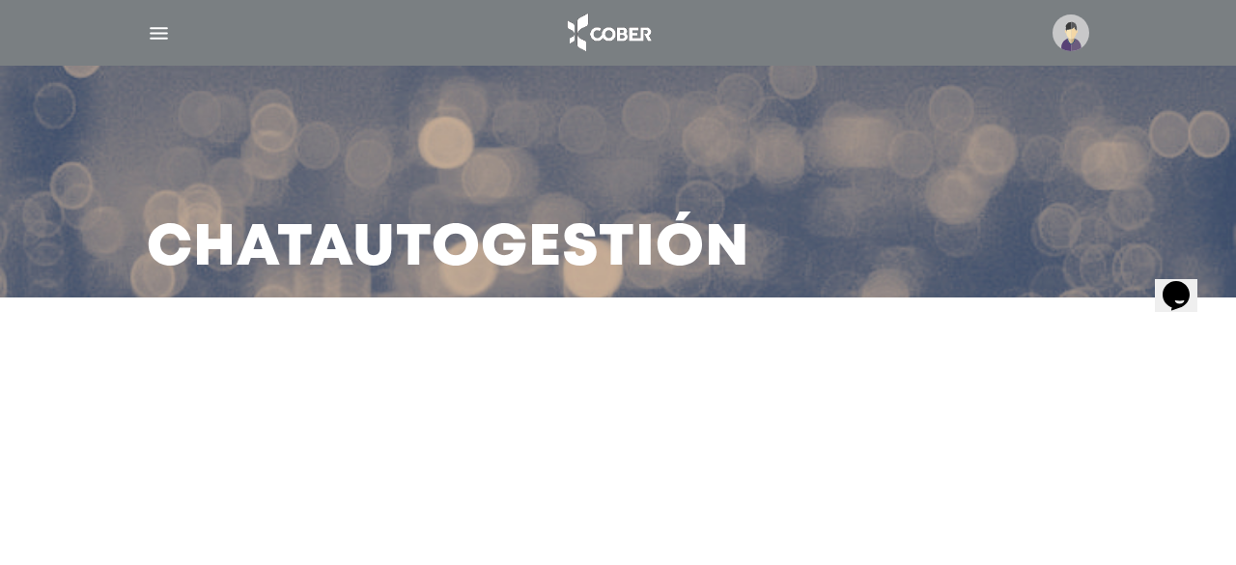
click at [1070, 49] on img at bounding box center [1071, 32] width 37 height 37
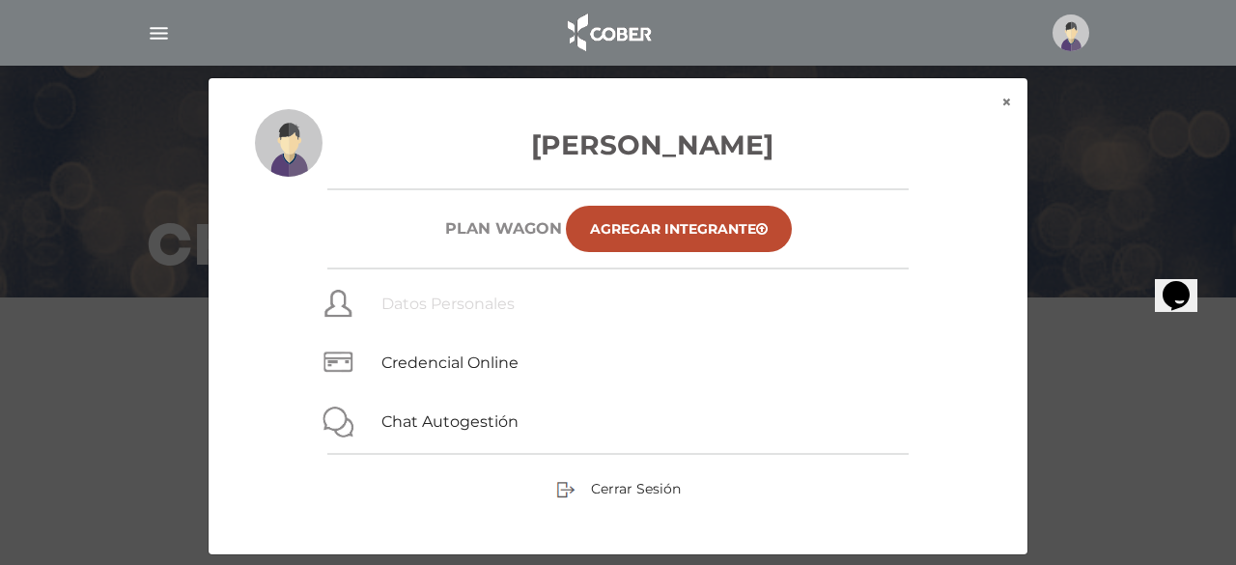
click at [441, 306] on link "Datos Personales" at bounding box center [447, 304] width 133 height 18
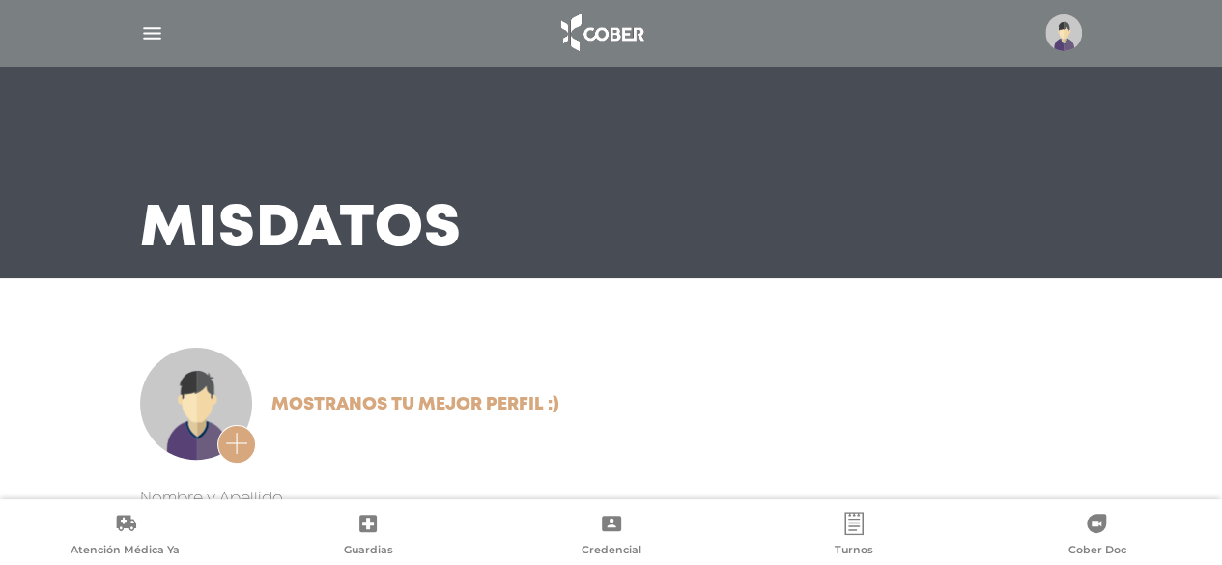
scroll to position [39, 0]
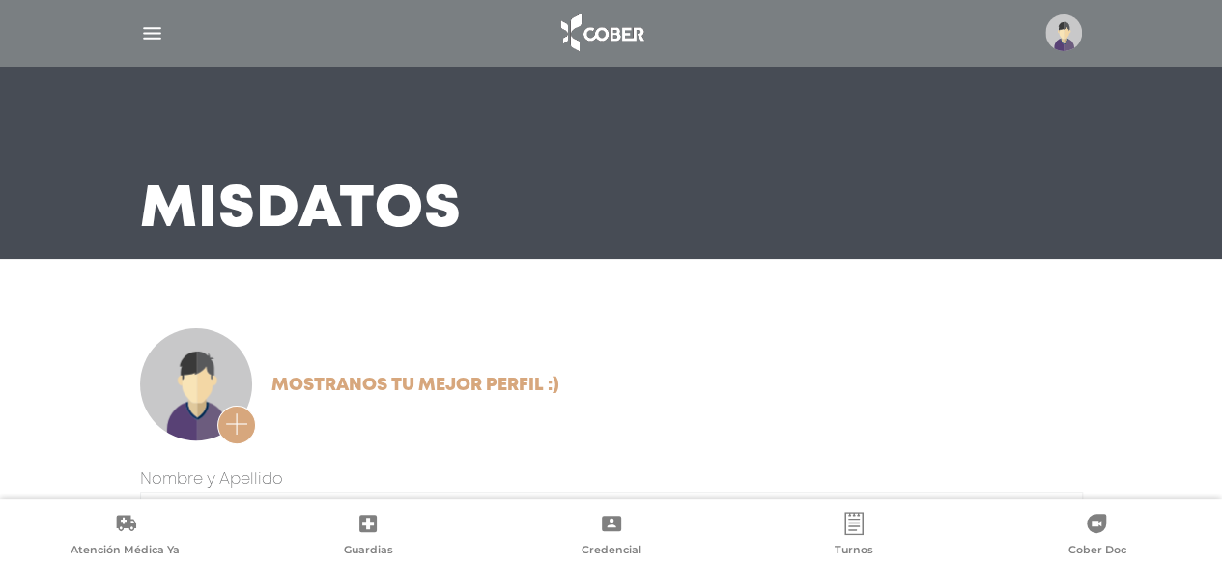
click at [691, 297] on main "**********" at bounding box center [611, 560] width 1222 height 1198
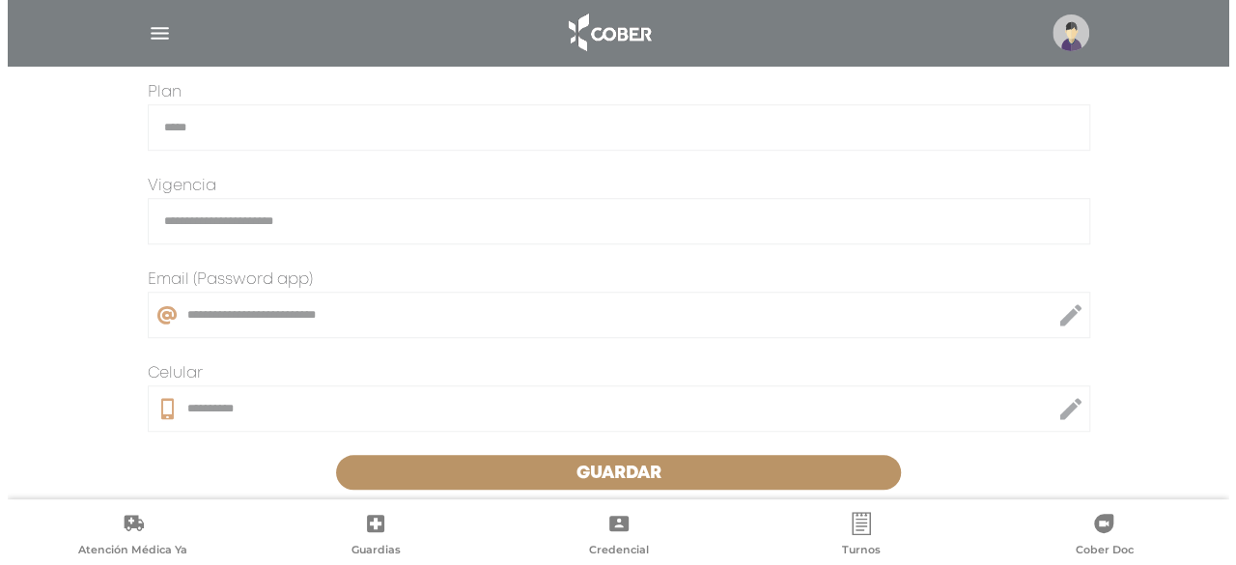
scroll to position [541, 0]
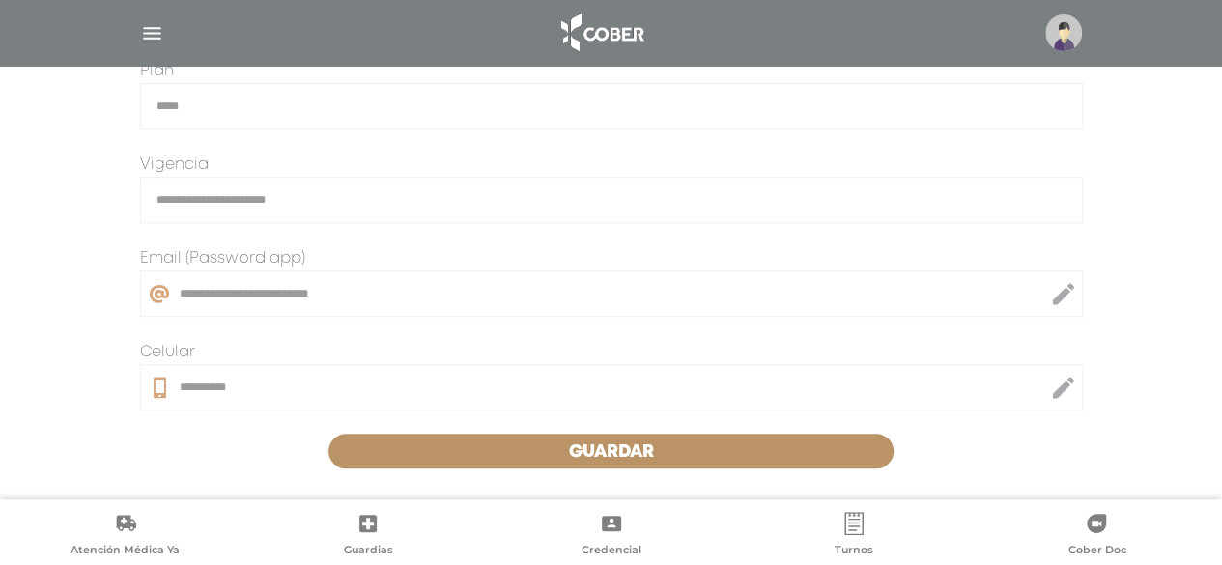
click at [1065, 16] on img at bounding box center [1063, 32] width 37 height 37
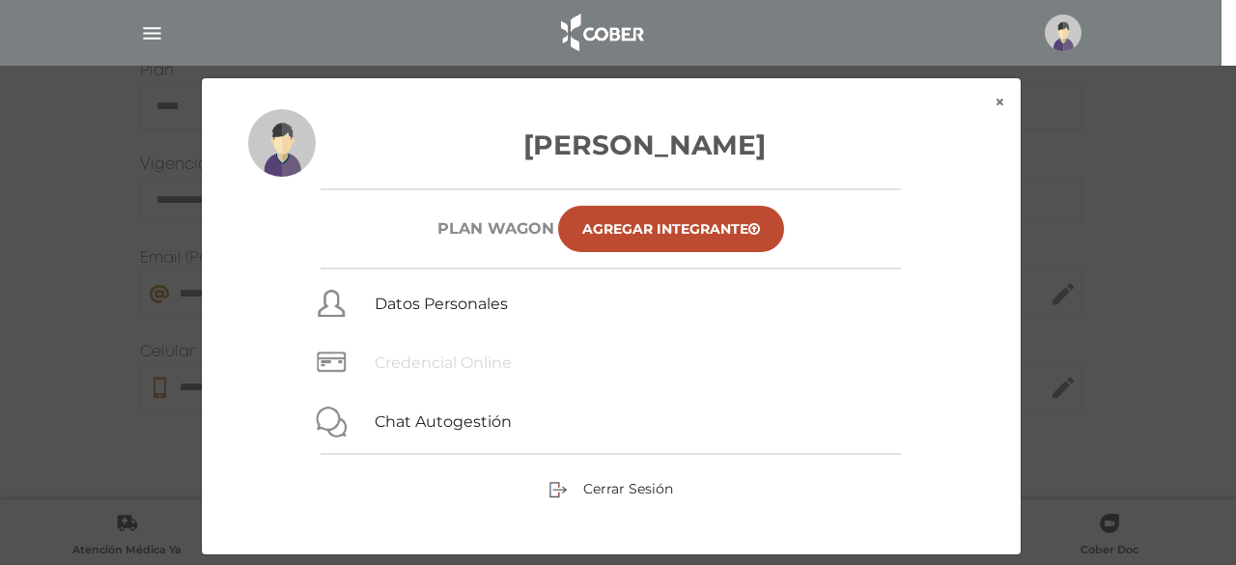
click at [429, 361] on link "Credencial Online" at bounding box center [443, 362] width 137 height 18
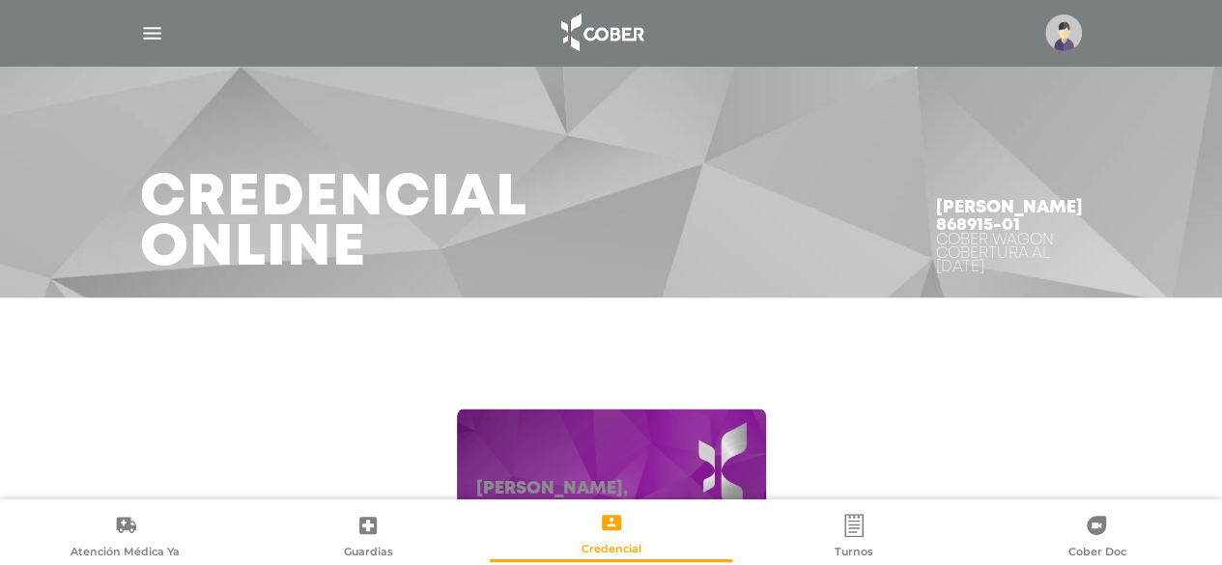
drag, startPoint x: 972, startPoint y: 235, endPoint x: 883, endPoint y: 229, distance: 90.0
click at [913, 229] on div "Micaela Evelyn Giovannini 868915-01 Cober WAGON Cobertura al 16/09/2025" at bounding box center [1009, 237] width 193 height 122
click at [936, 234] on h4 "Micaela Evelyn Giovannini 868915-01" at bounding box center [1009, 216] width 147 height 35
drag, startPoint x: 973, startPoint y: 235, endPoint x: 886, endPoint y: 239, distance: 87.0
click at [936, 234] on h4 "Micaela Evelyn Giovannini 868915-01" at bounding box center [1009, 216] width 147 height 35
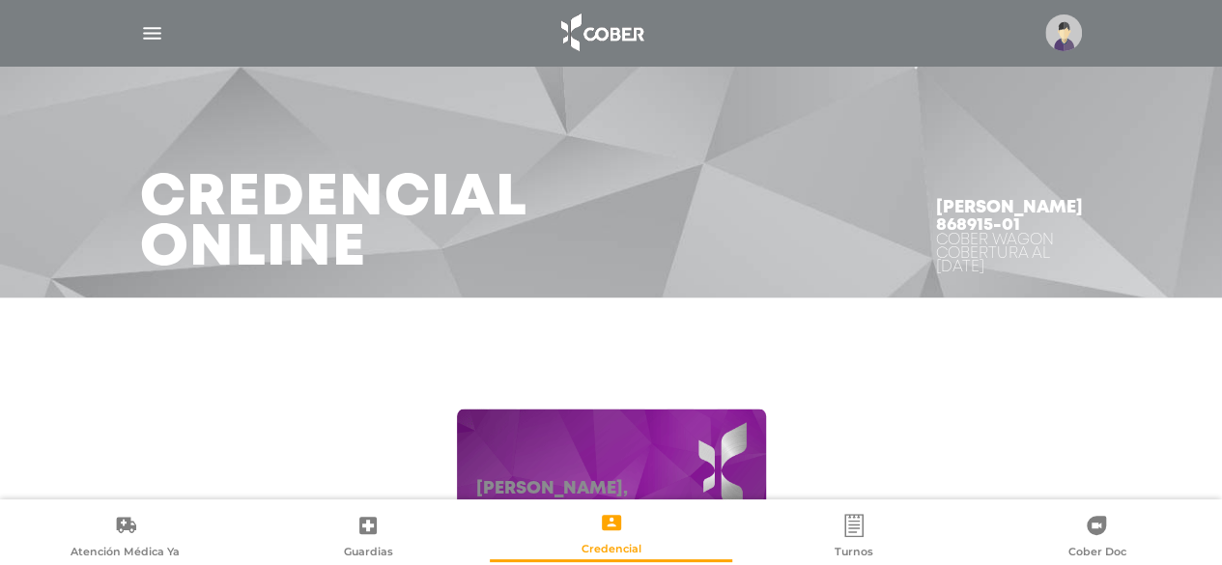
copy h4 "868915-01"
click at [889, 467] on div "MICAELA EVELYN, GIOVANNINI DNI 37670827 Asociado N° 868915-01 Plan WAGON" at bounding box center [611, 510] width 896 height 386
click at [156, 43] on img "button" at bounding box center [152, 33] width 24 height 24
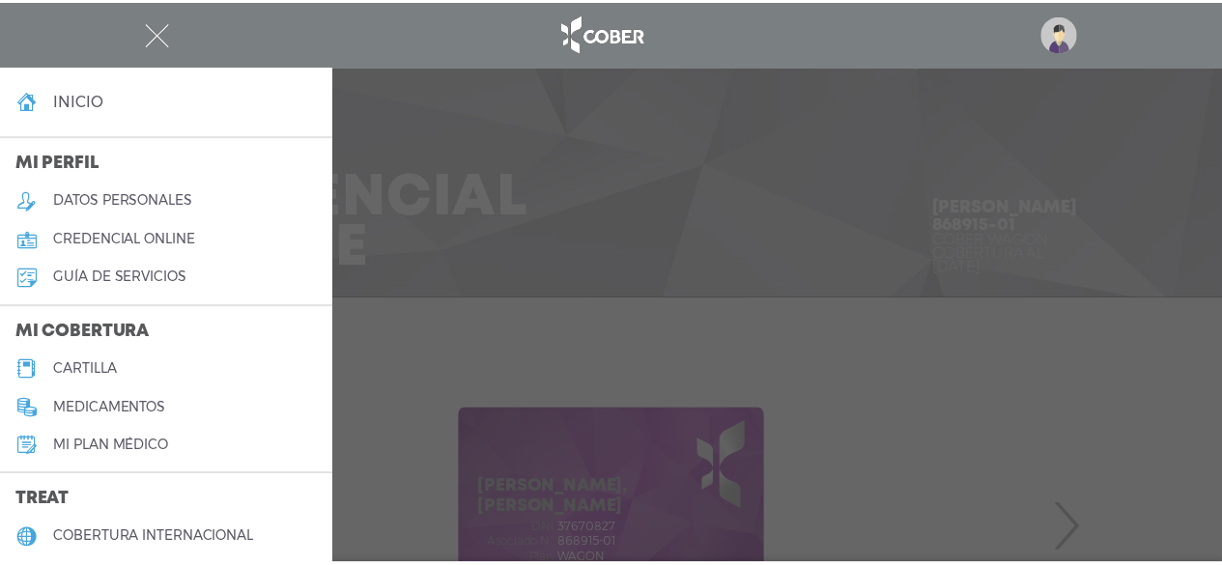
scroll to position [436, 0]
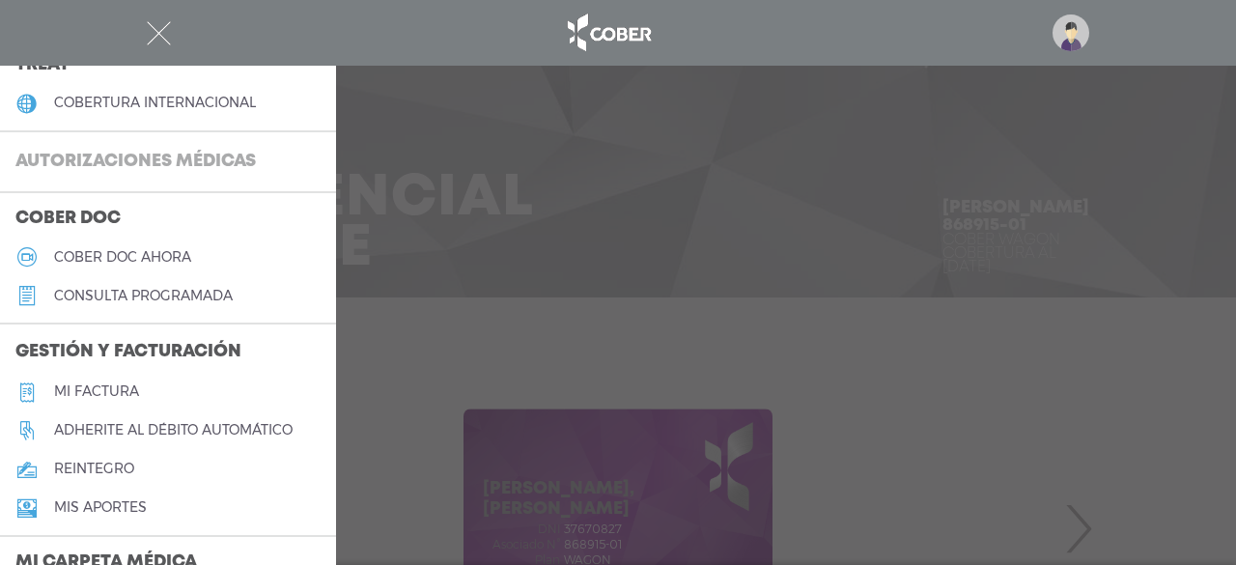
click at [115, 161] on h3 "Autorizaciones médicas" at bounding box center [135, 162] width 271 height 37
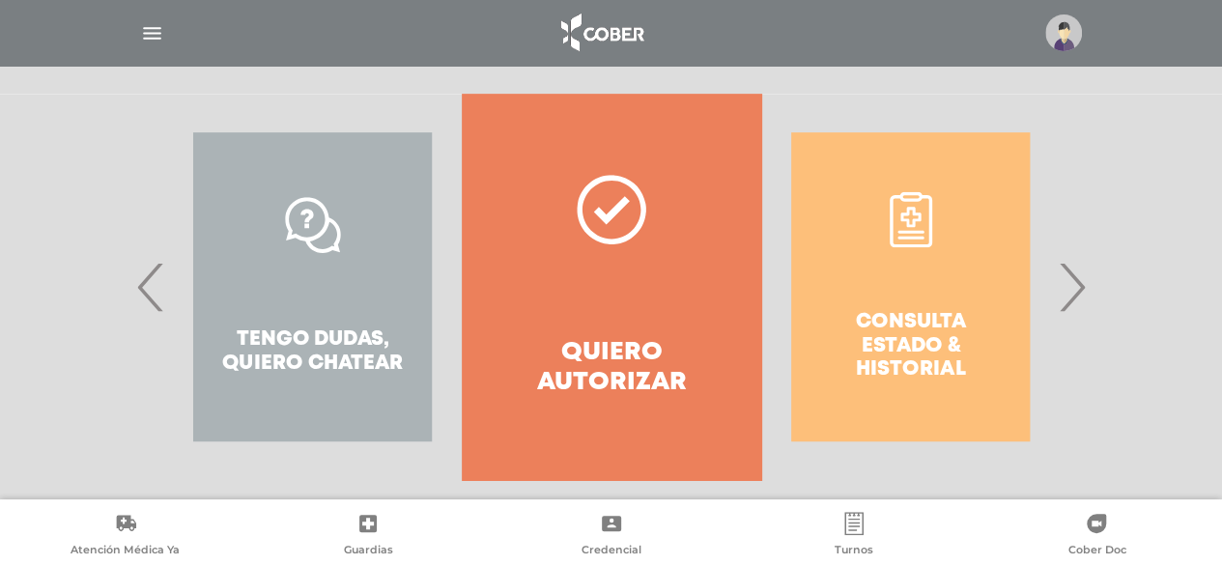
scroll to position [404, 0]
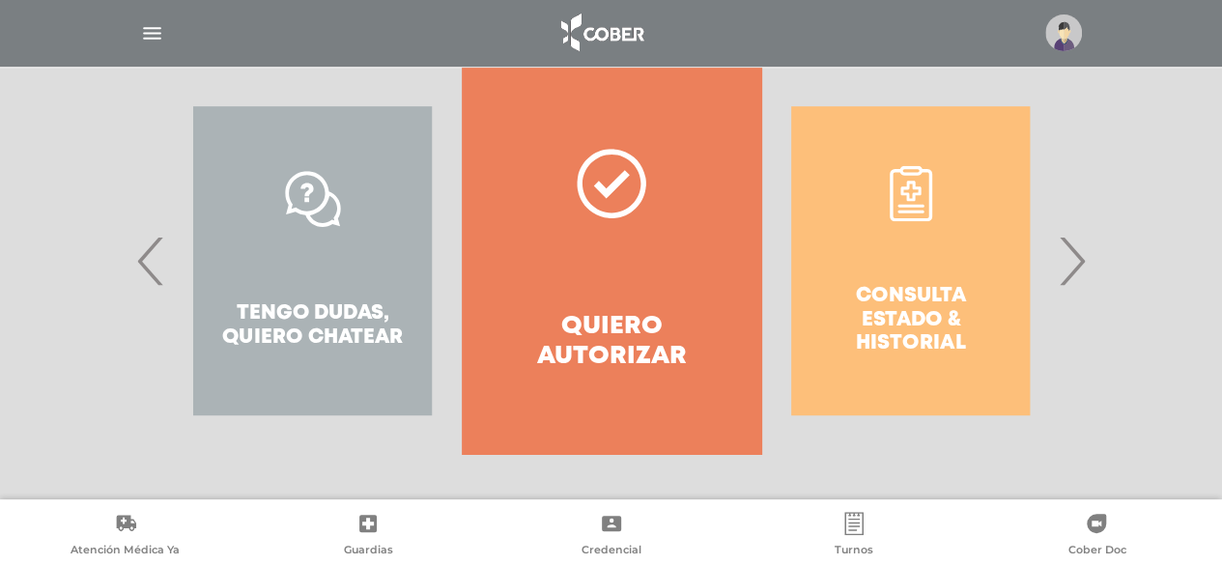
click at [937, 285] on div "Consulta estado & historial" at bounding box center [910, 261] width 298 height 386
click at [1068, 275] on span "›" at bounding box center [1072, 261] width 38 height 104
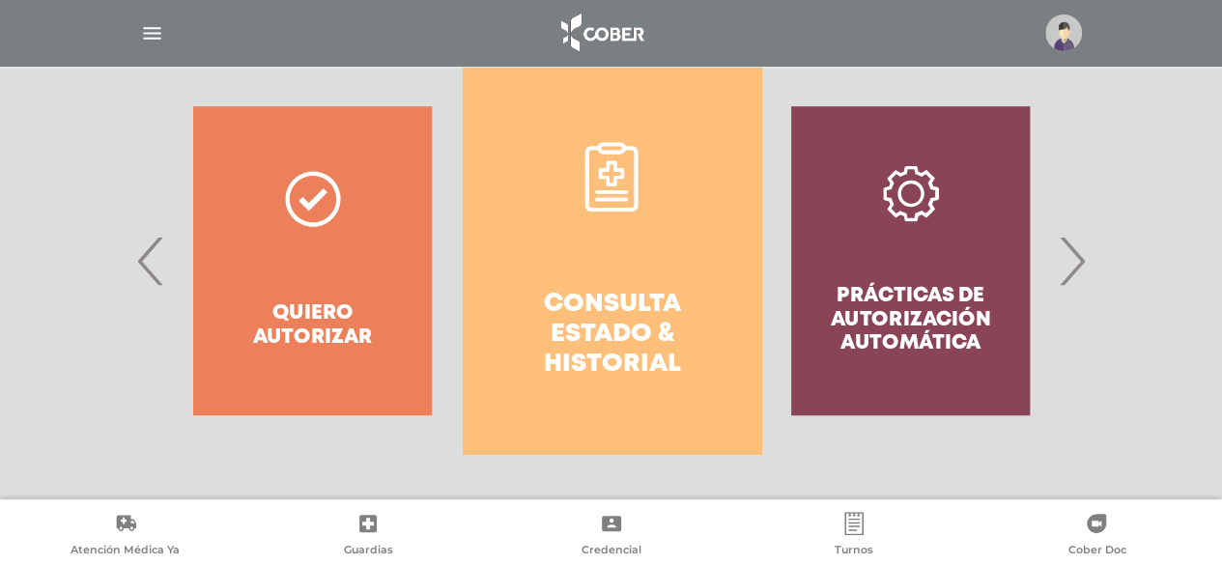
click at [605, 297] on h4 "Consulta estado & historial" at bounding box center [611, 335] width 229 height 91
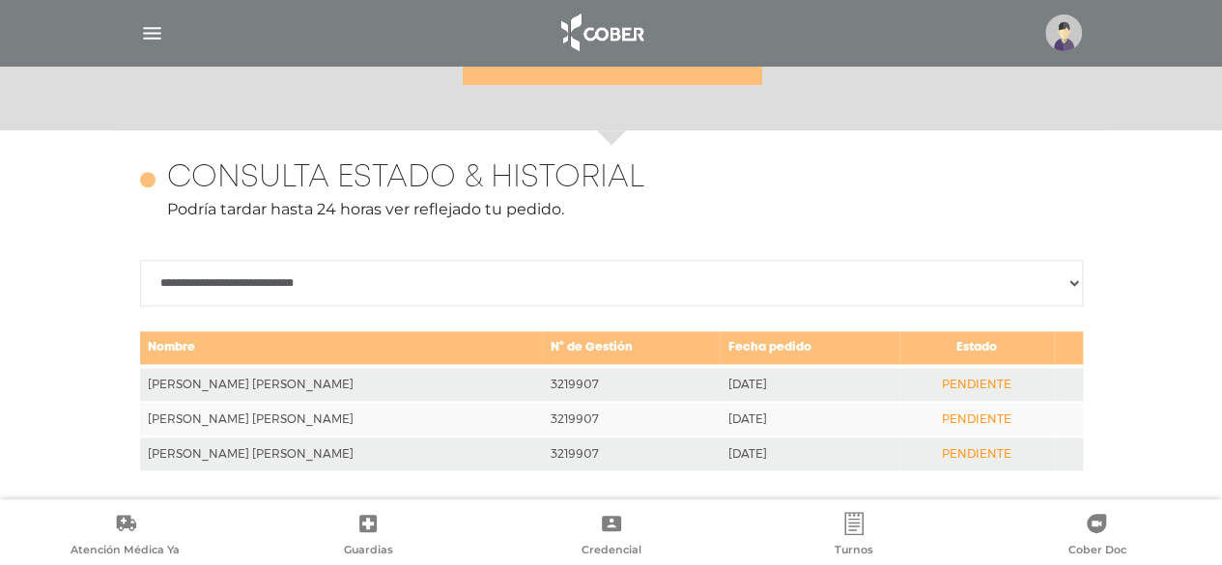
scroll to position [838, 0]
